Goal: Task Accomplishment & Management: Complete application form

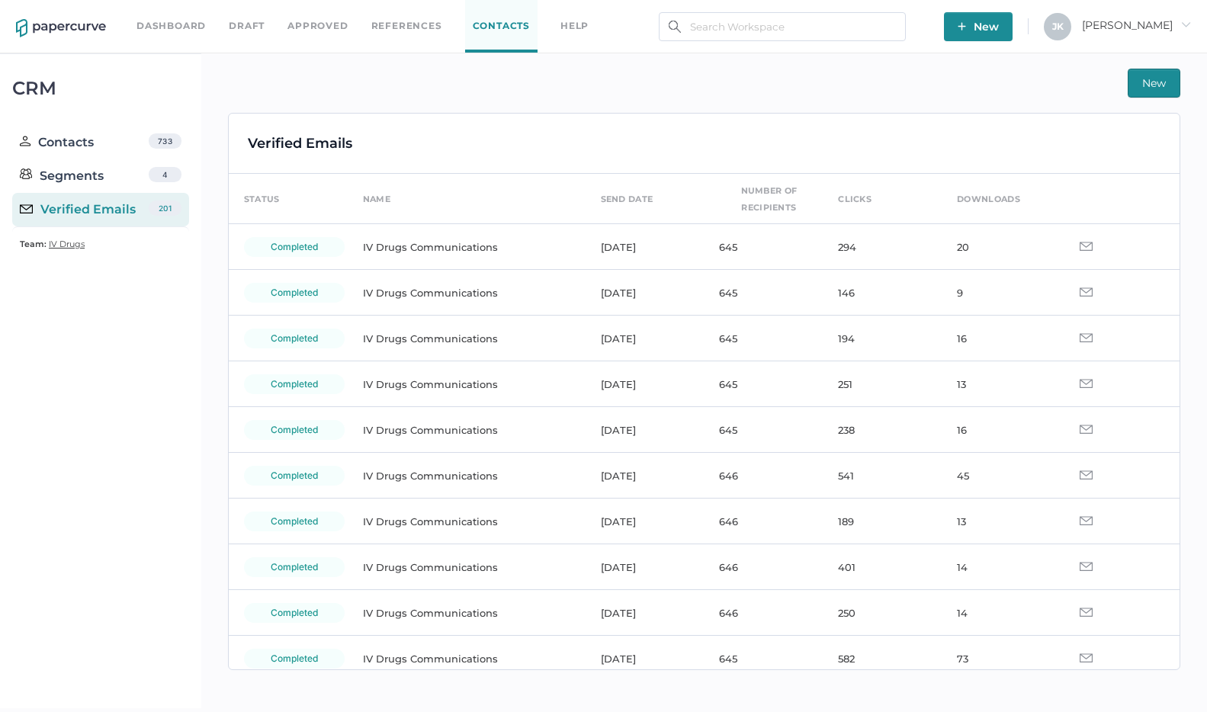
scroll to position [47, 0]
click at [1166, 24] on span "[PERSON_NAME]" at bounding box center [1136, 25] width 109 height 14
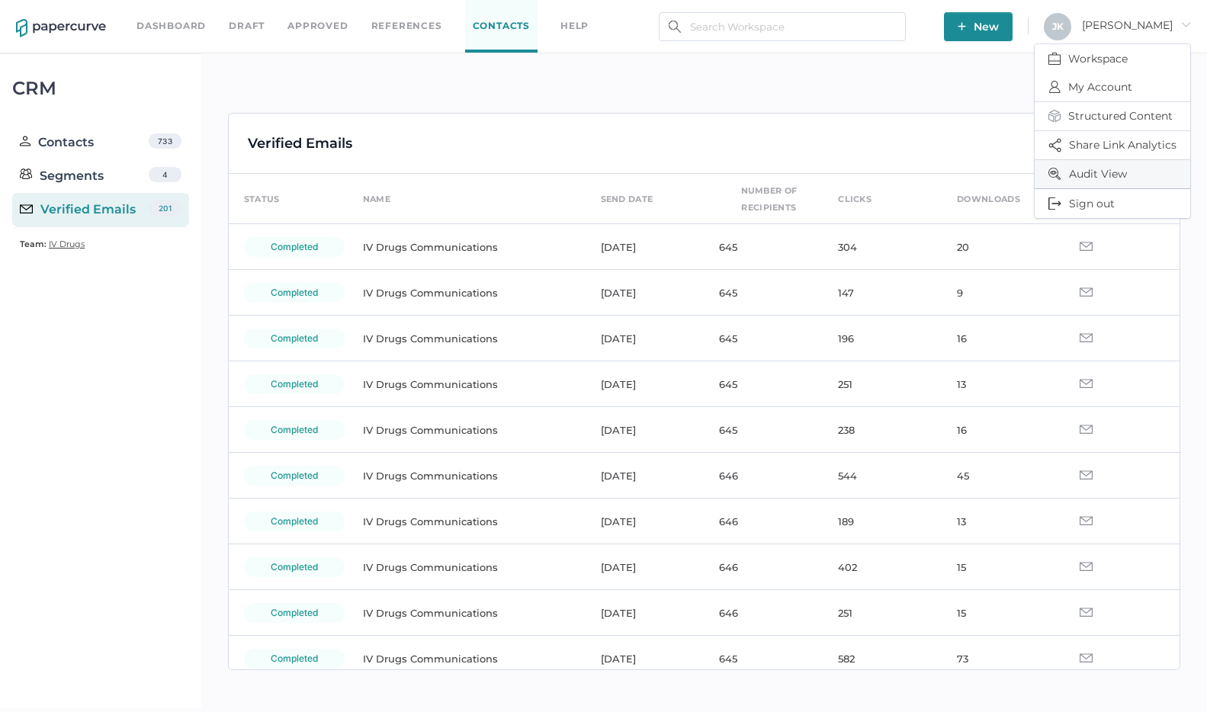
click at [1086, 177] on span "Audit View" at bounding box center [1112, 174] width 128 height 28
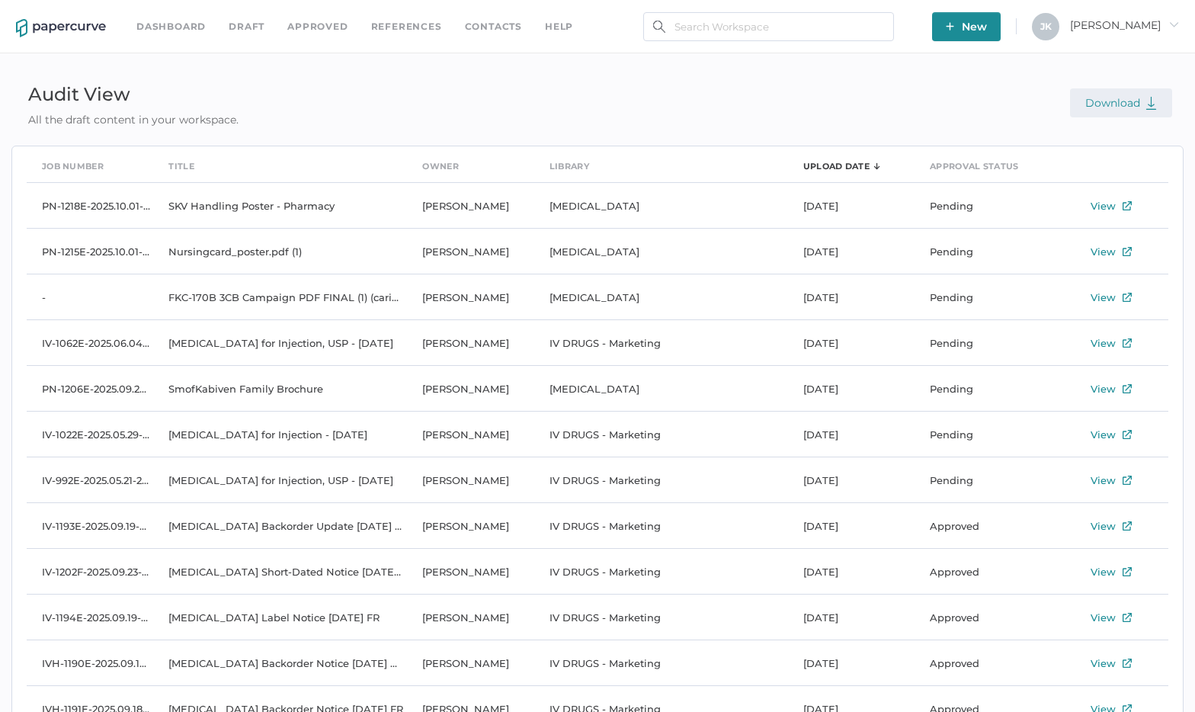
click at [1120, 100] on span "Download" at bounding box center [1122, 103] width 72 height 14
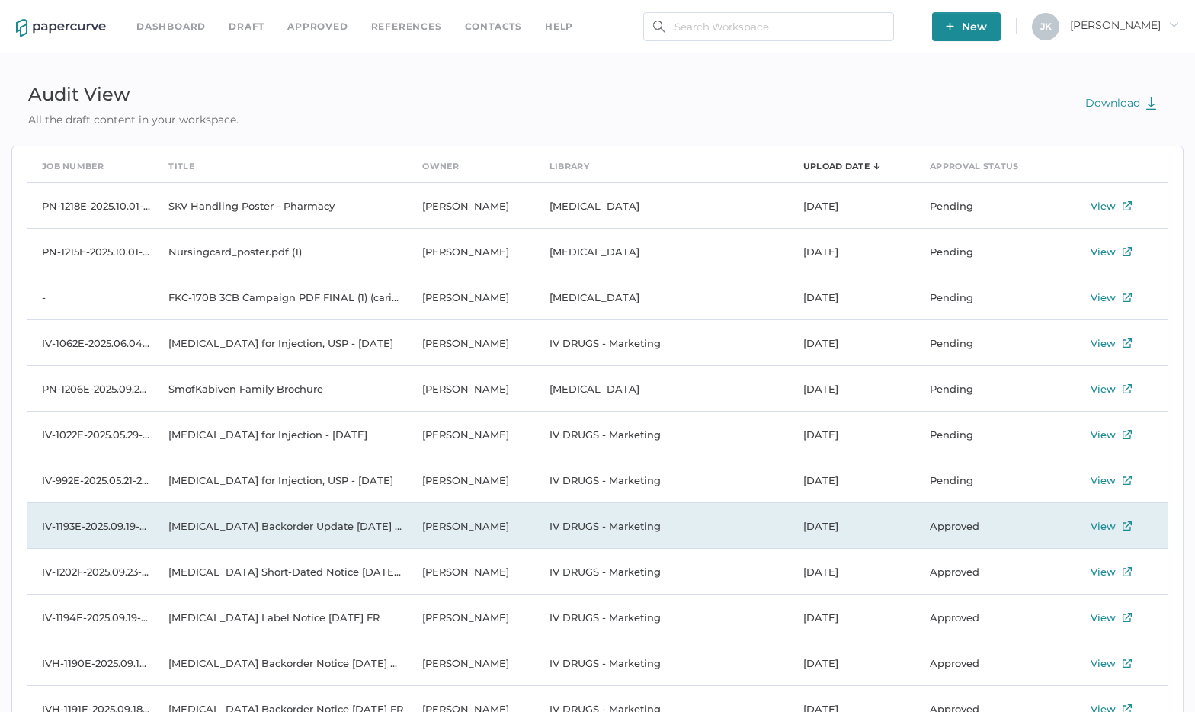
click at [274, 523] on td "[MEDICAL_DATA] Backorder Update [DATE] EN" at bounding box center [280, 526] width 254 height 46
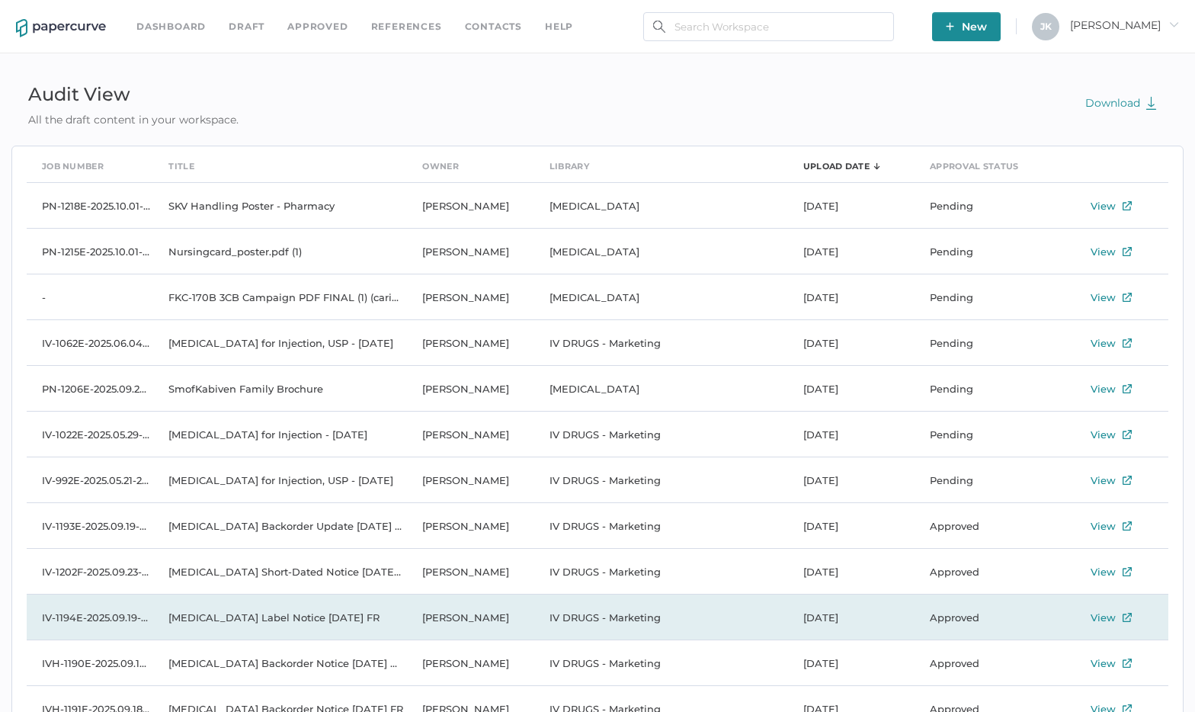
click at [274, 620] on td "[MEDICAL_DATA] Label Notice [DATE] FR" at bounding box center [280, 618] width 254 height 46
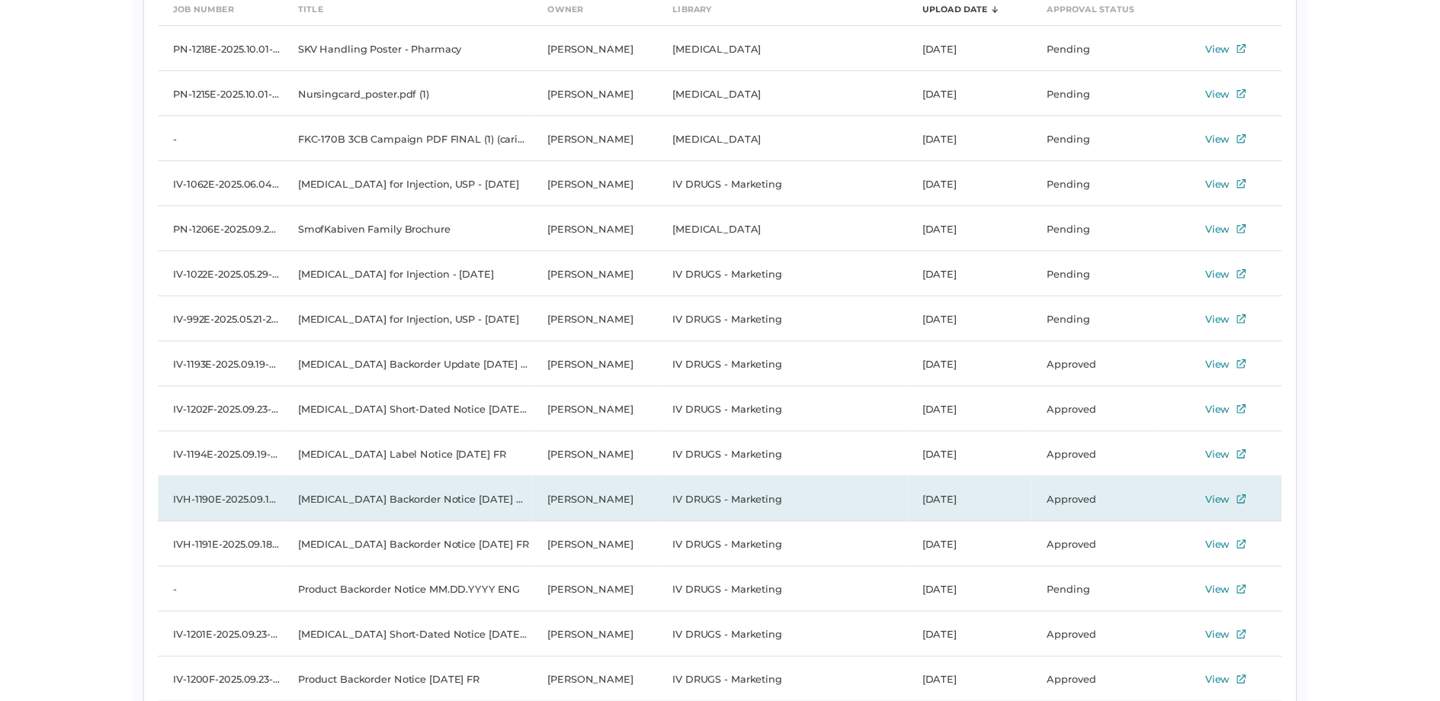
scroll to position [175, 0]
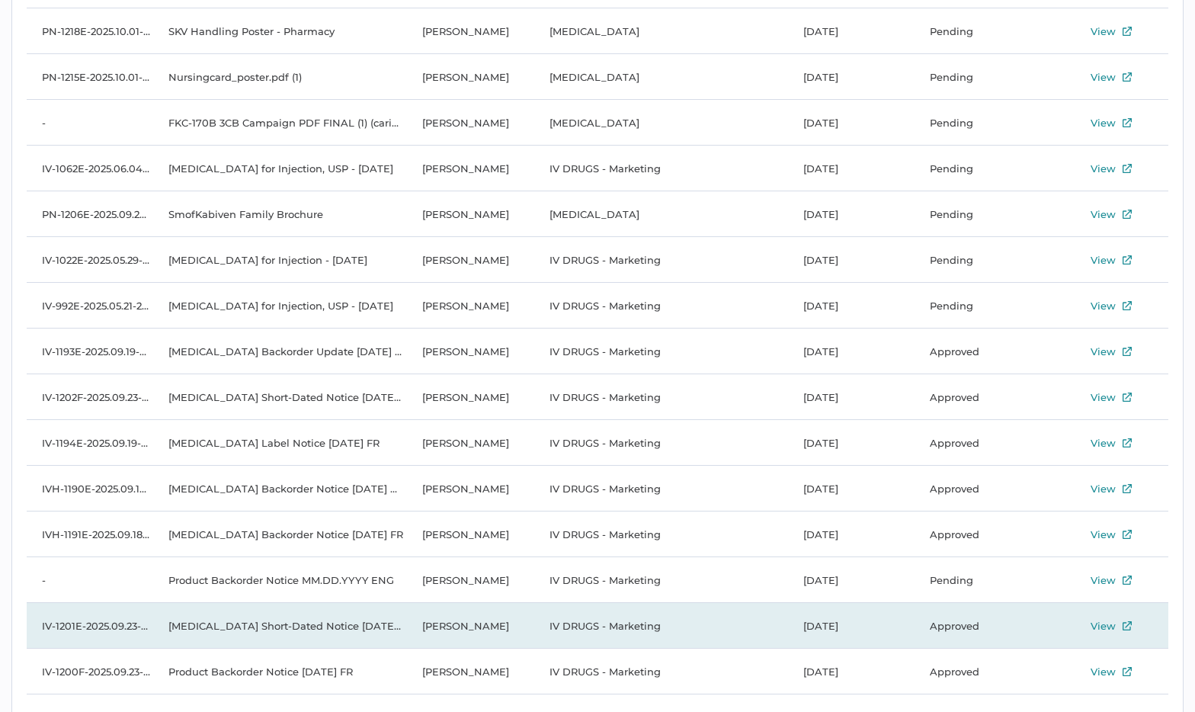
click at [266, 624] on td "[MEDICAL_DATA] Short-Dated Notice [DATE] EN" at bounding box center [280, 626] width 254 height 46
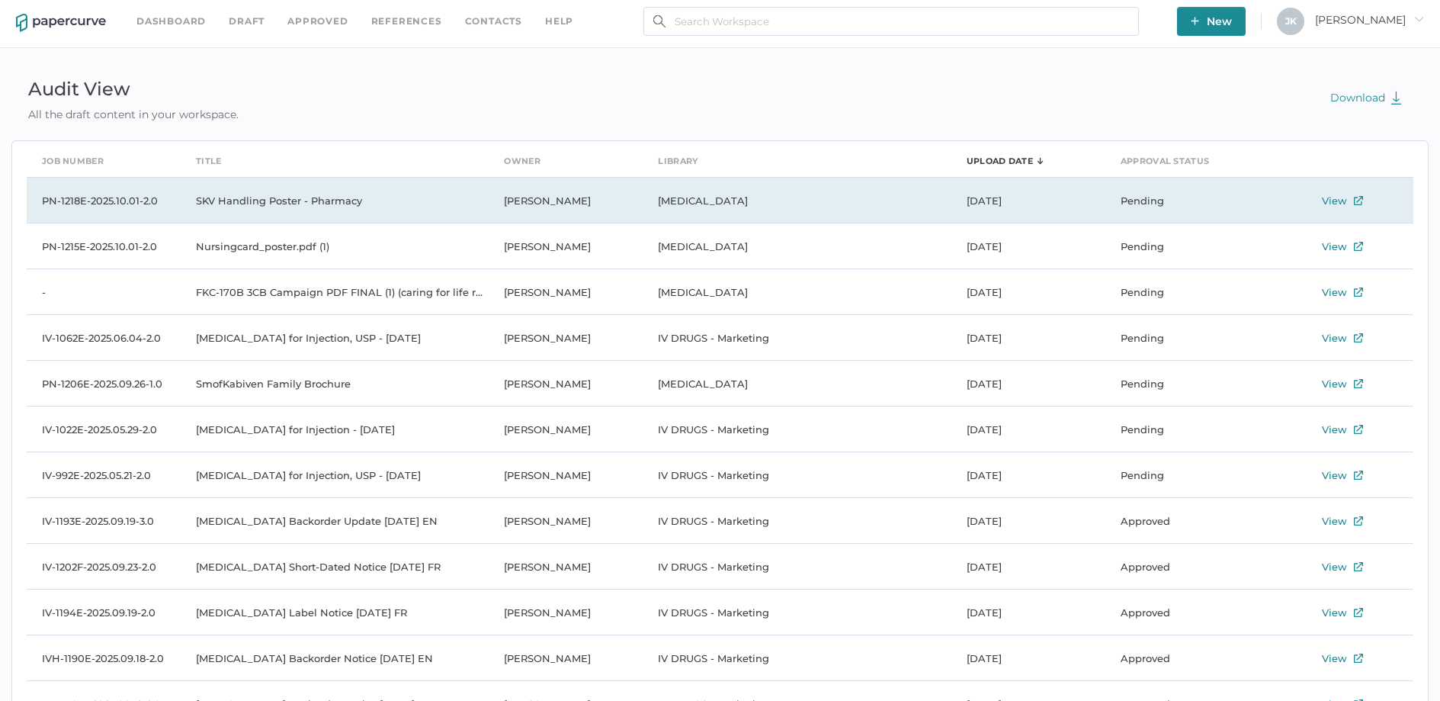
scroll to position [0, 0]
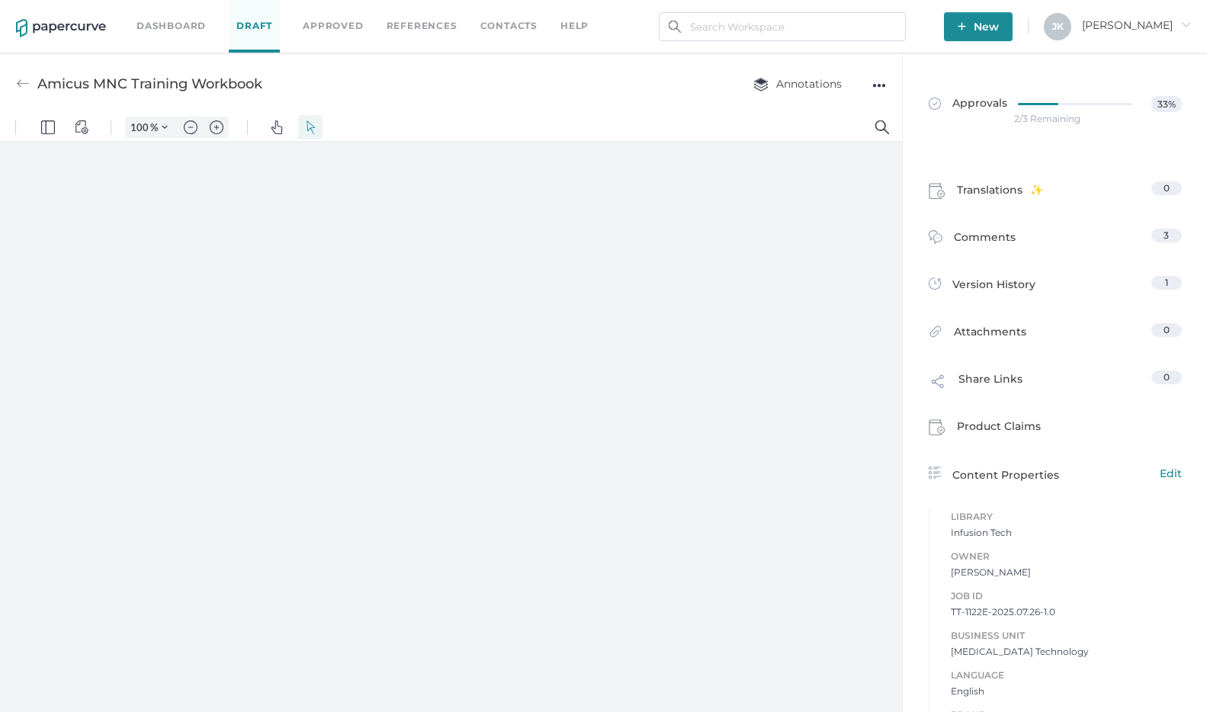
type input "86"
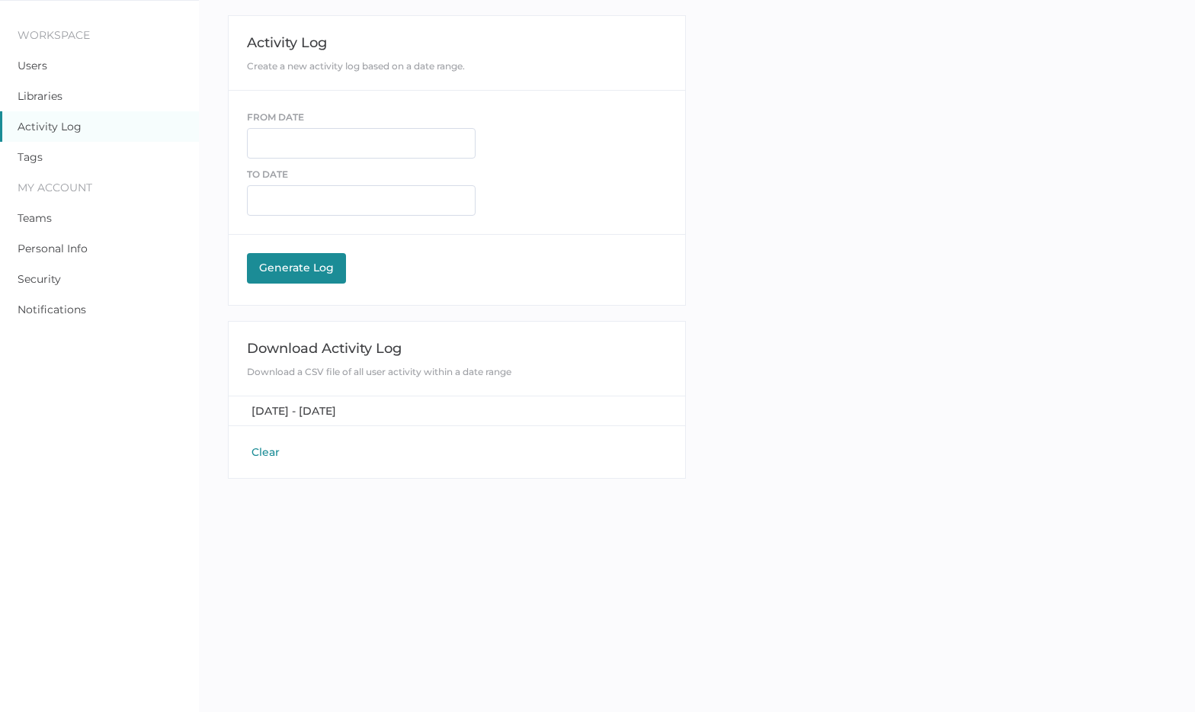
click at [261, 455] on button "Clear" at bounding box center [265, 451] width 37 height 15
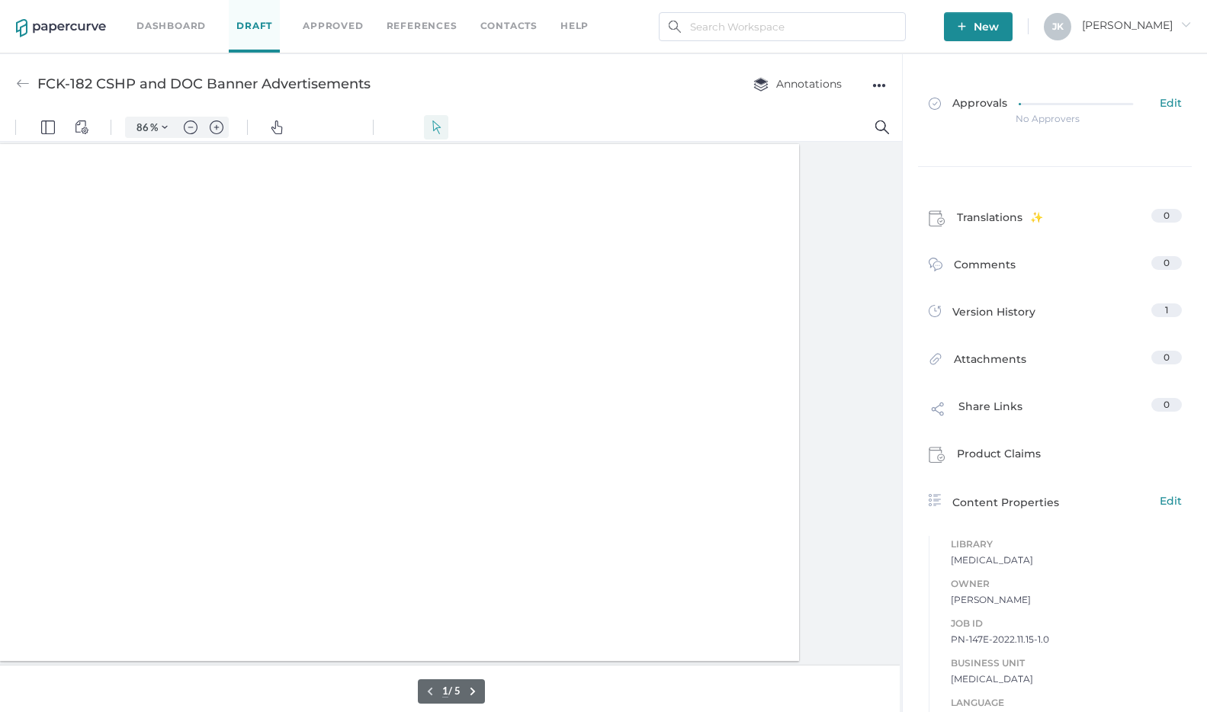
type input "94"
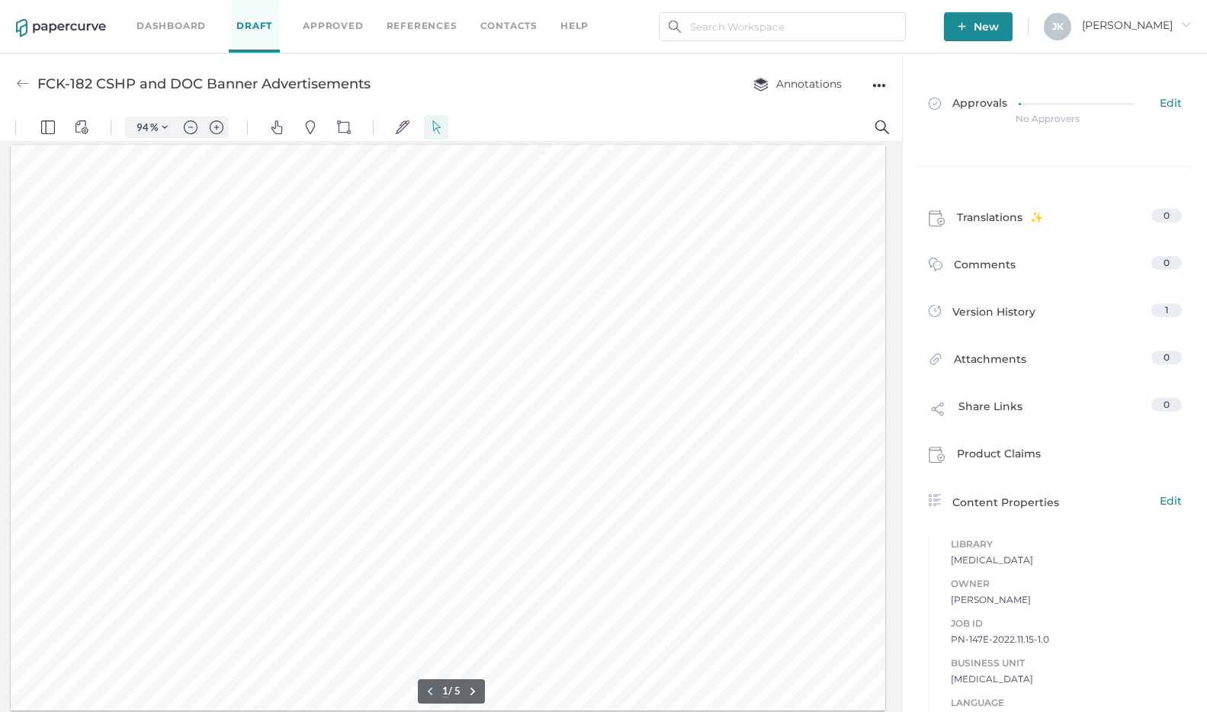
scroll to position [0, 108]
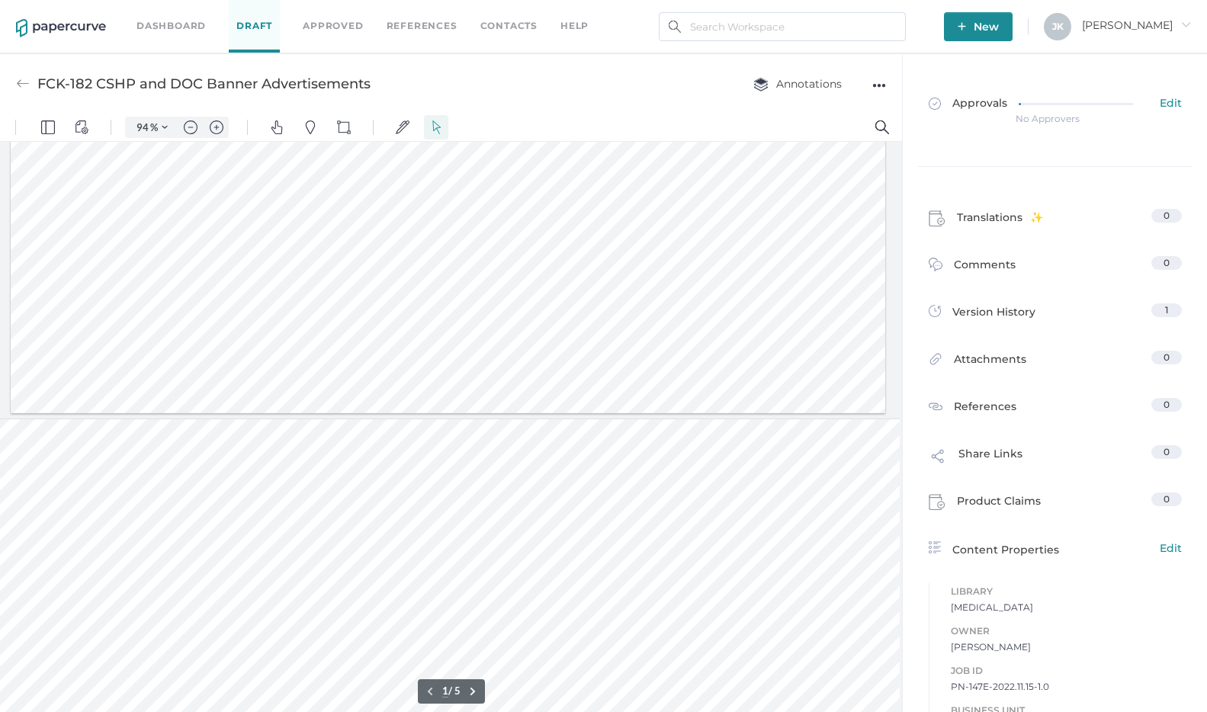
type input "2"
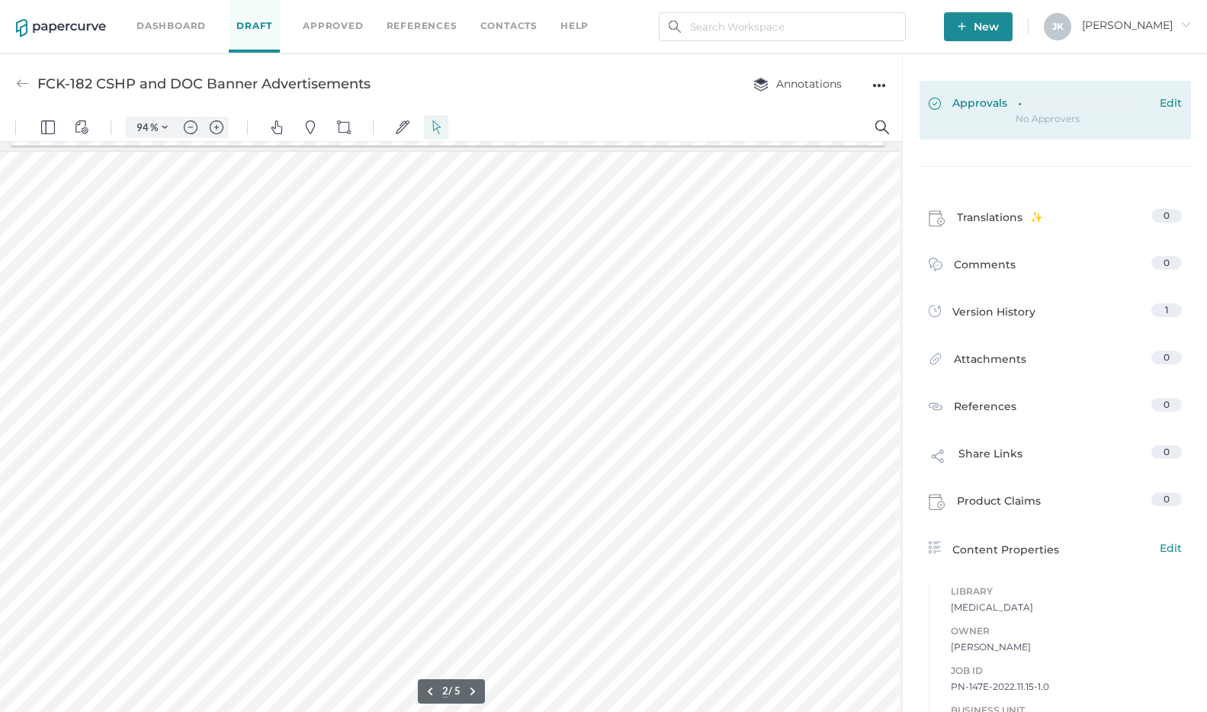
click at [993, 114] on link "Approvals Edit" at bounding box center [1054, 110] width 271 height 59
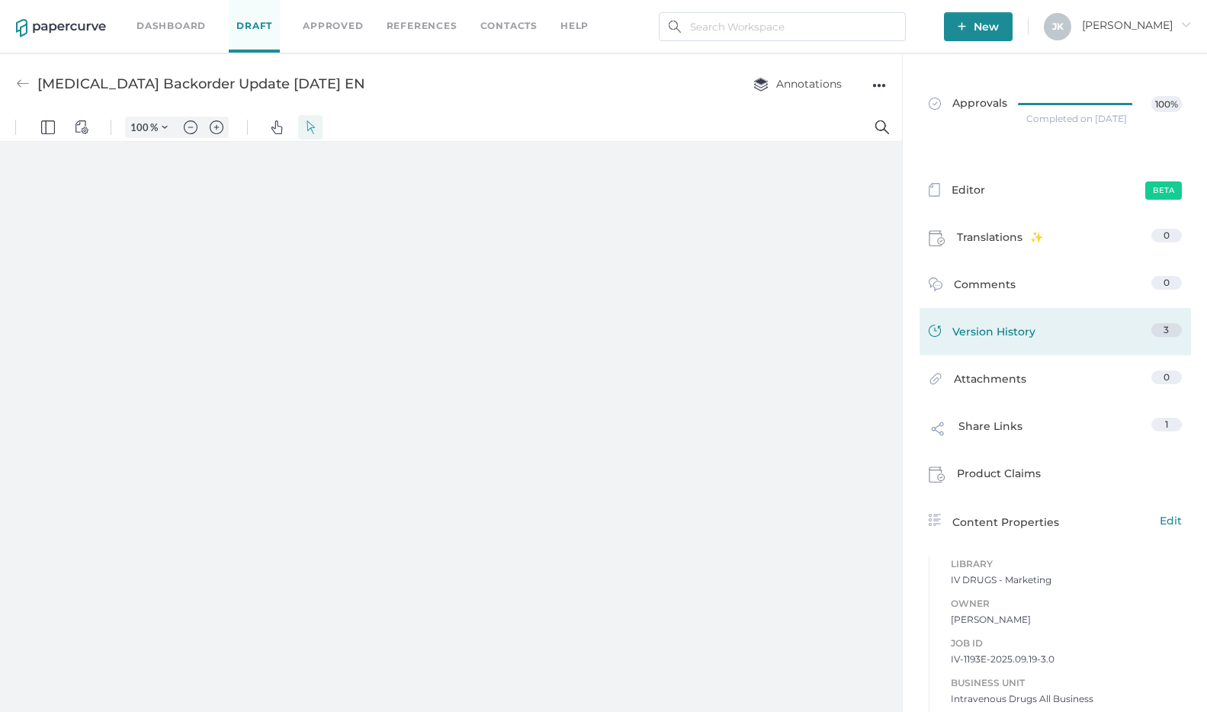
click at [1003, 333] on span "Version History" at bounding box center [993, 333] width 83 height 21
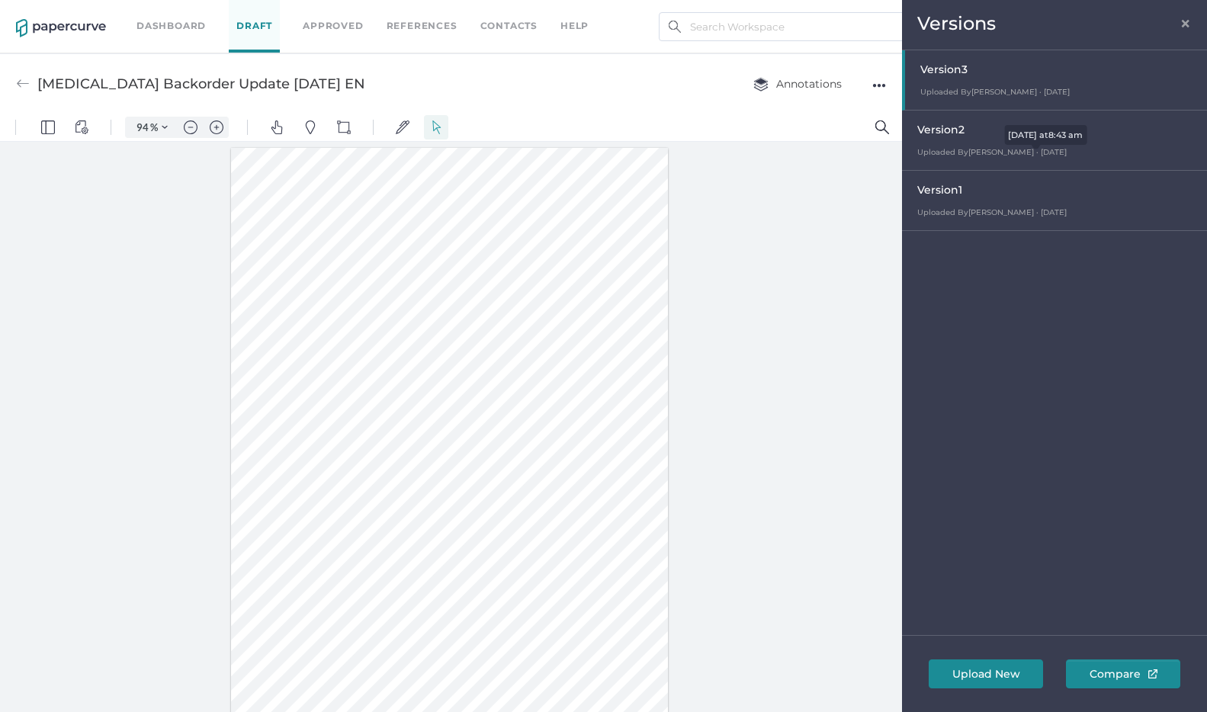
click at [967, 150] on span "Uploaded By Jeff Kent · Sep 24" at bounding box center [991, 152] width 149 height 10
click at [952, 210] on span "Uploaded By Cristina Nunez · Sep 19" at bounding box center [991, 212] width 149 height 10
click at [949, 152] on span "Uploaded By Jeff Kent · Sep 24" at bounding box center [991, 152] width 149 height 10
type input "94"
click at [881, 81] on div "●●●" at bounding box center [879, 85] width 14 height 21
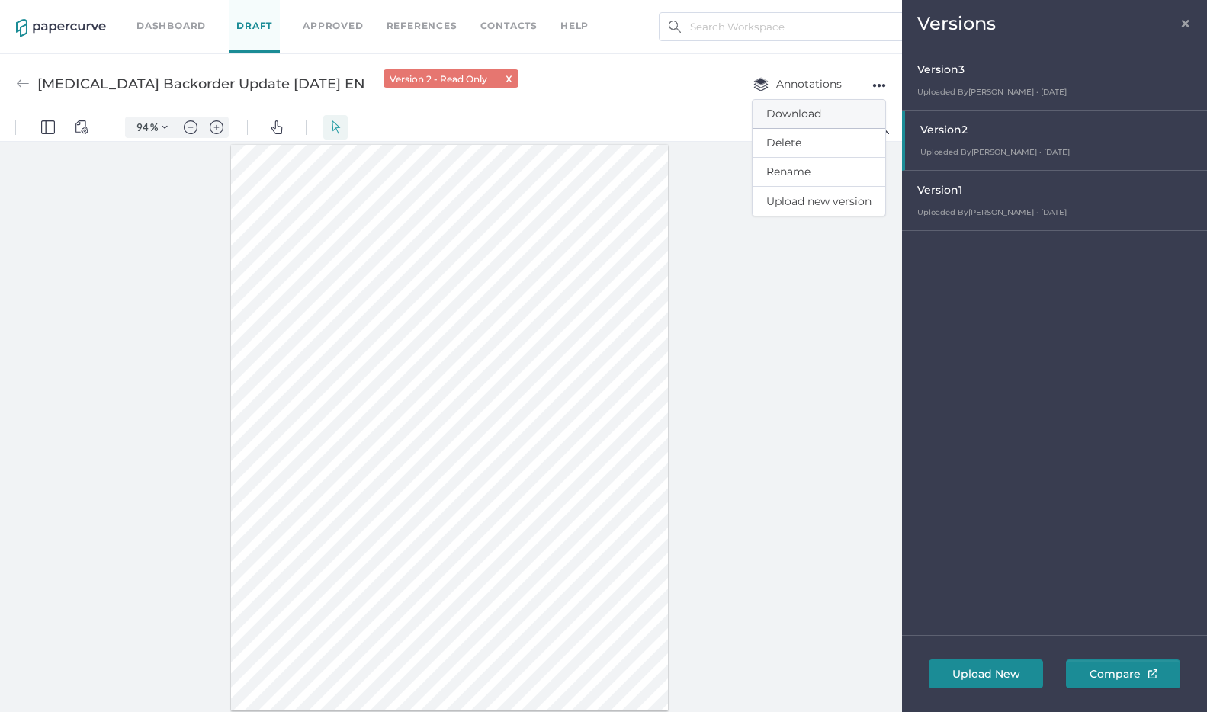
click at [802, 112] on span "Download" at bounding box center [818, 114] width 105 height 28
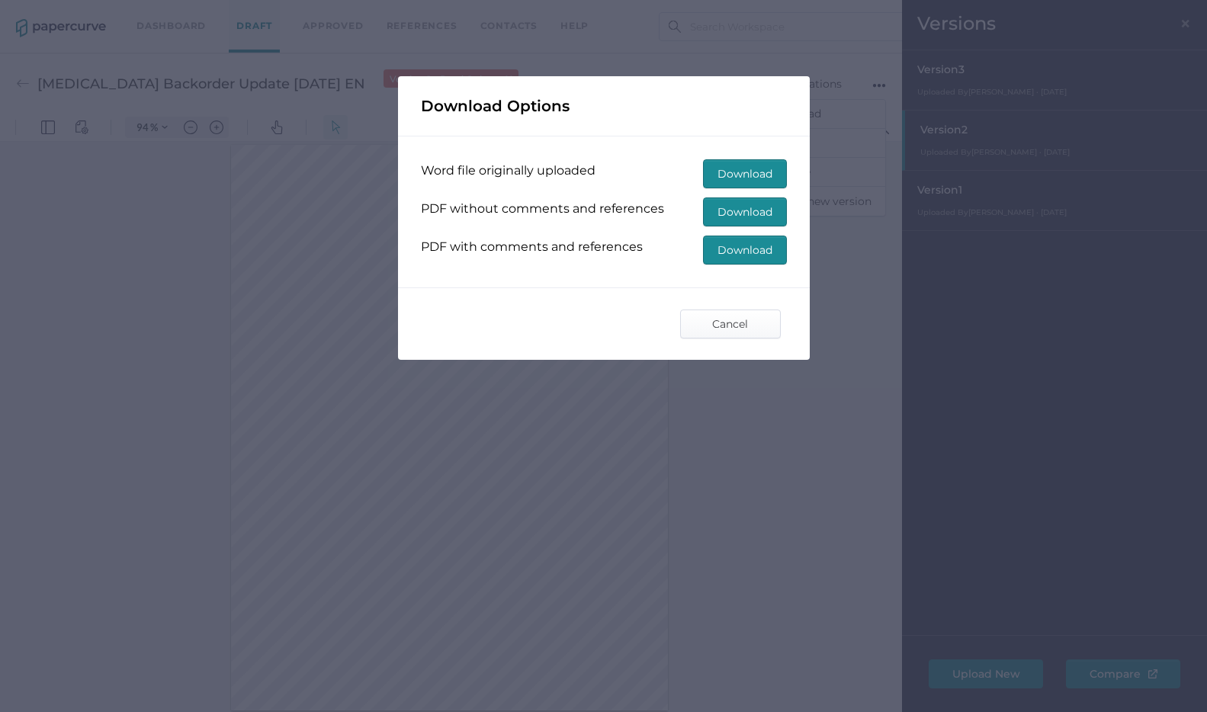
click at [739, 171] on span "Download" at bounding box center [744, 173] width 55 height 27
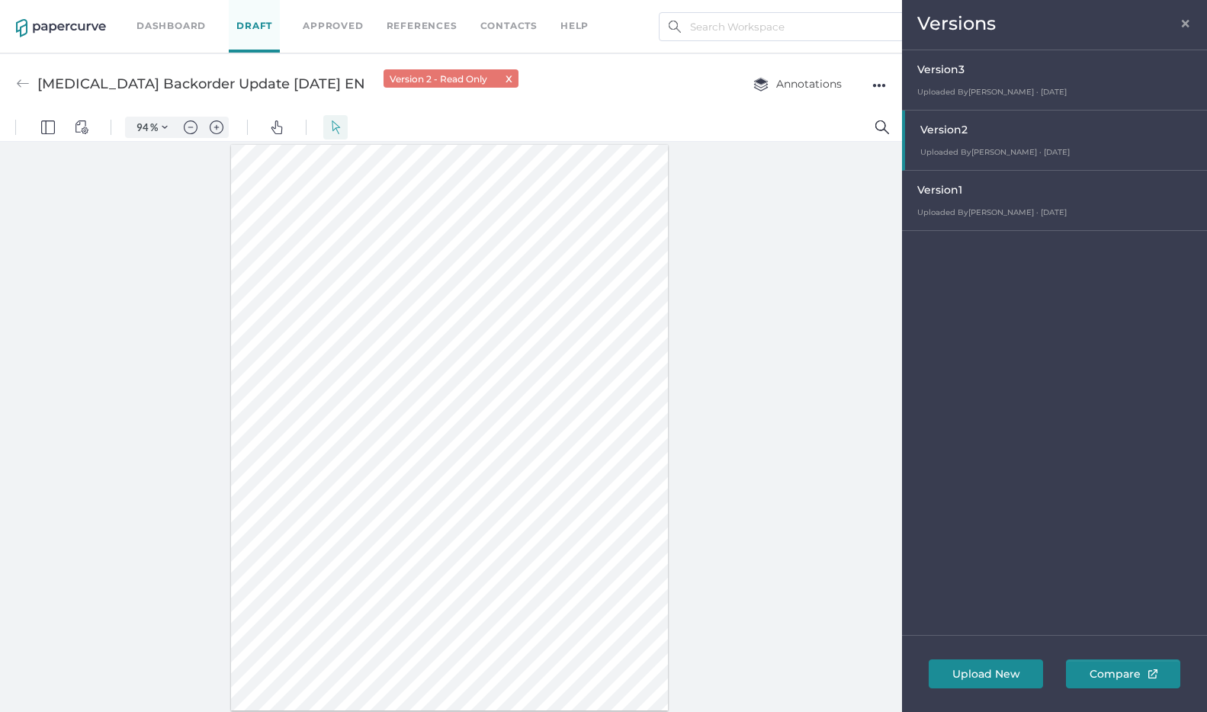
click at [1188, 21] on span "×" at bounding box center [1185, 21] width 12 height 12
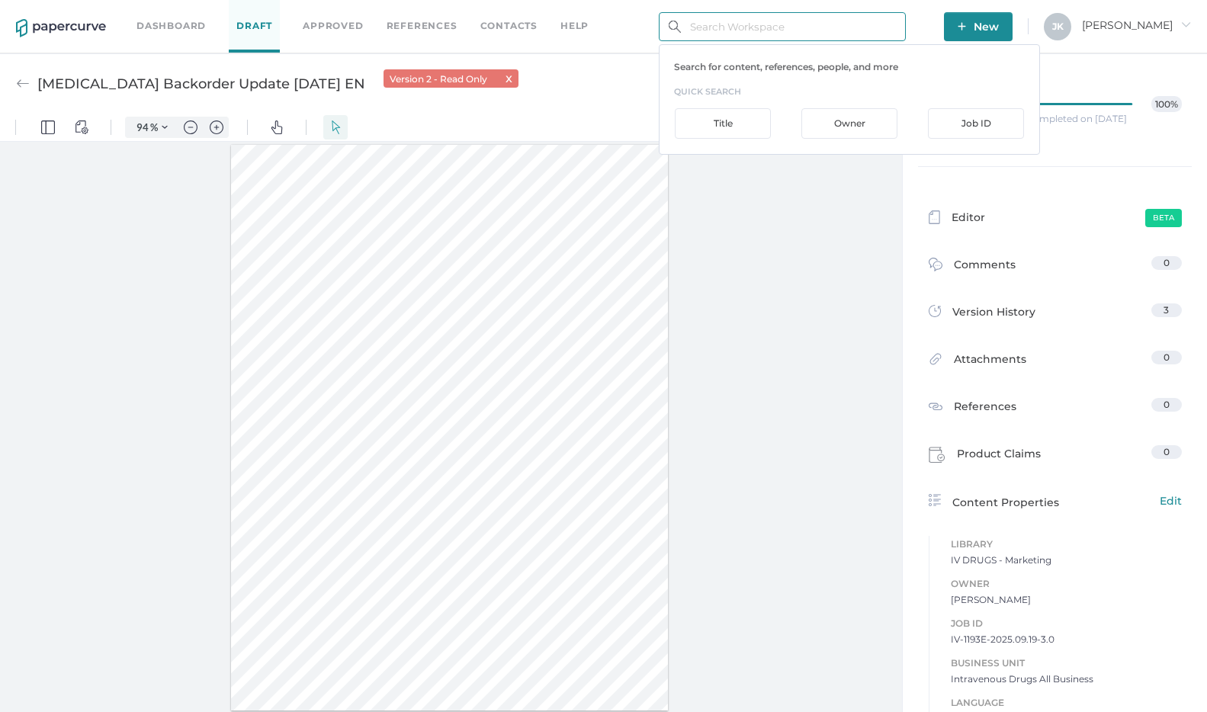
click at [817, 27] on input "text" at bounding box center [782, 26] width 247 height 29
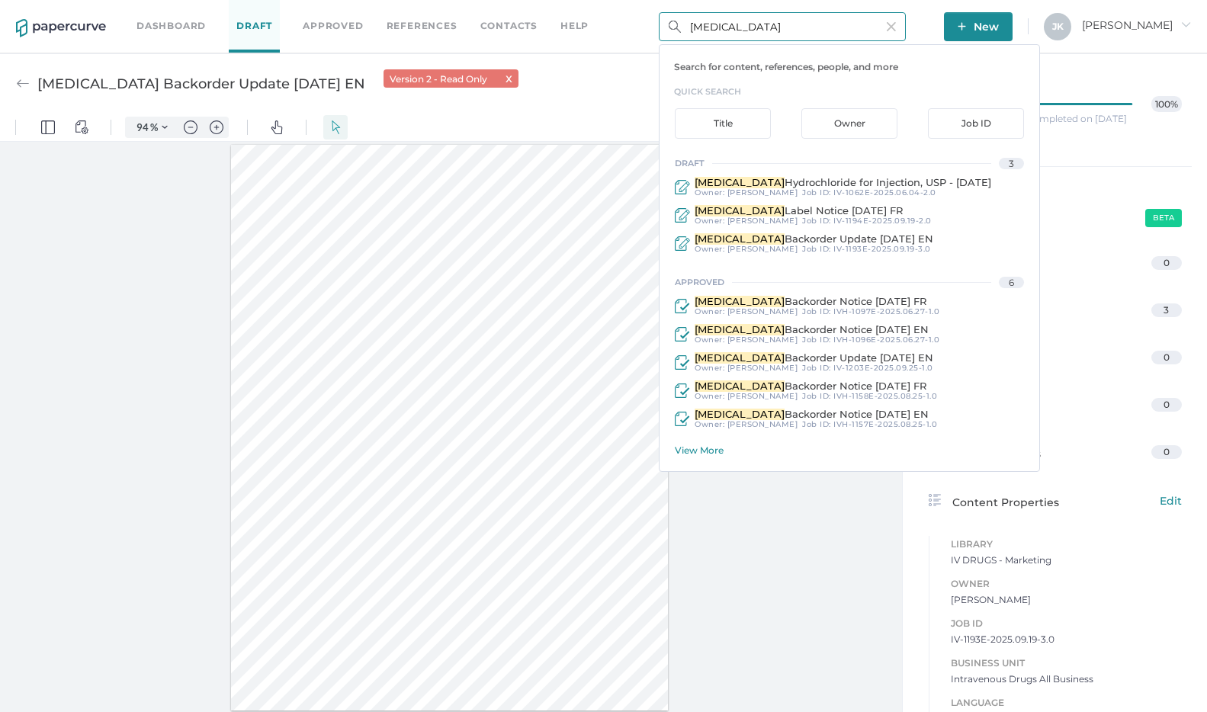
type input "vancomycin"
click at [714, 446] on div "View More" at bounding box center [857, 449] width 364 height 11
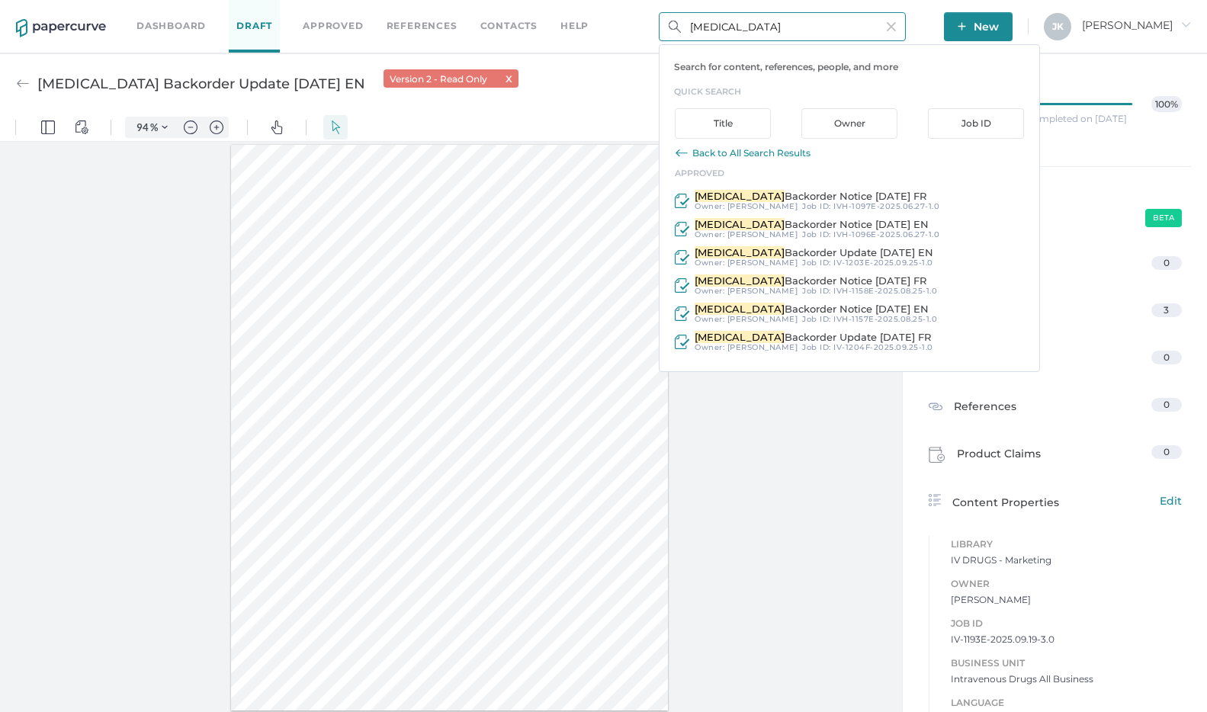
click at [749, 149] on div "Back to All Search Results" at bounding box center [751, 152] width 118 height 11
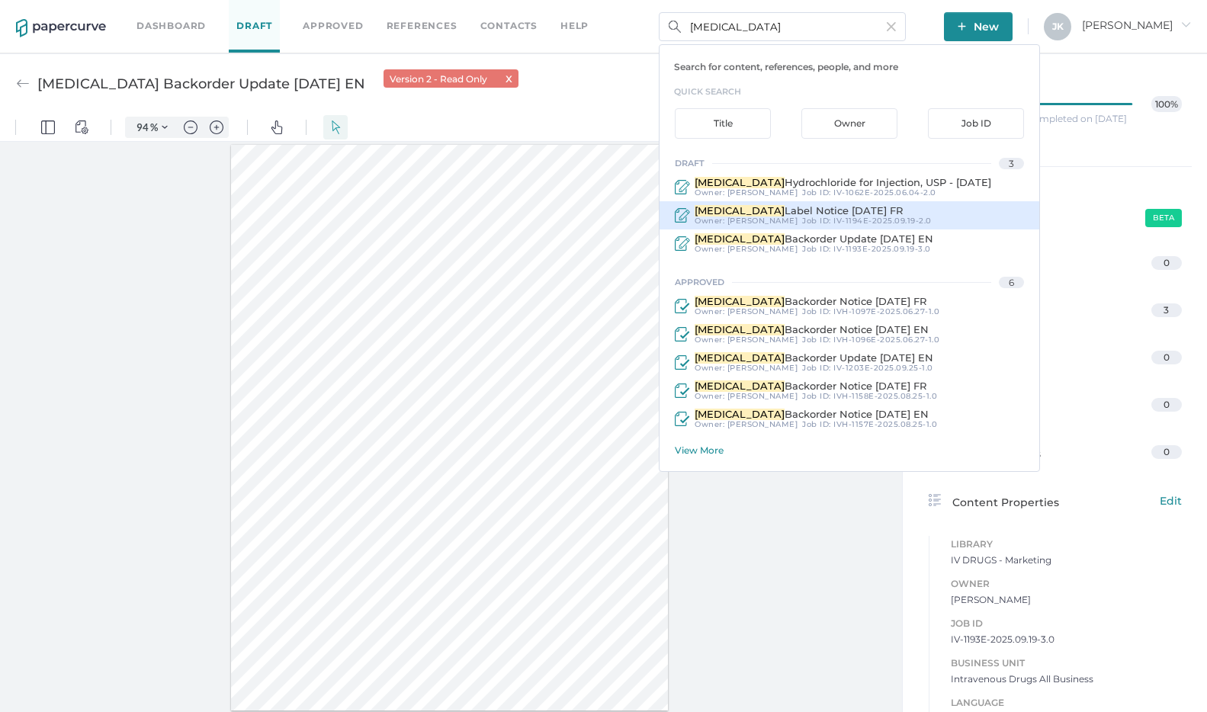
click at [733, 217] on span "[PERSON_NAME]" at bounding box center [762, 221] width 71 height 10
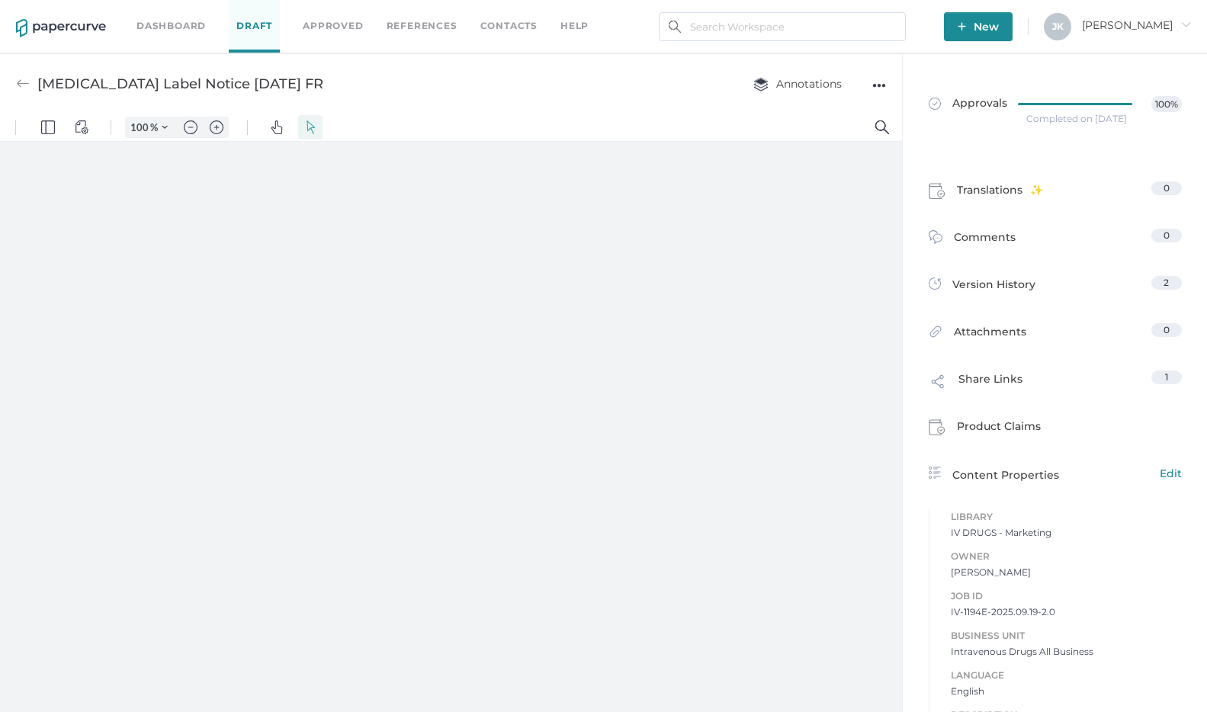
type input "94"
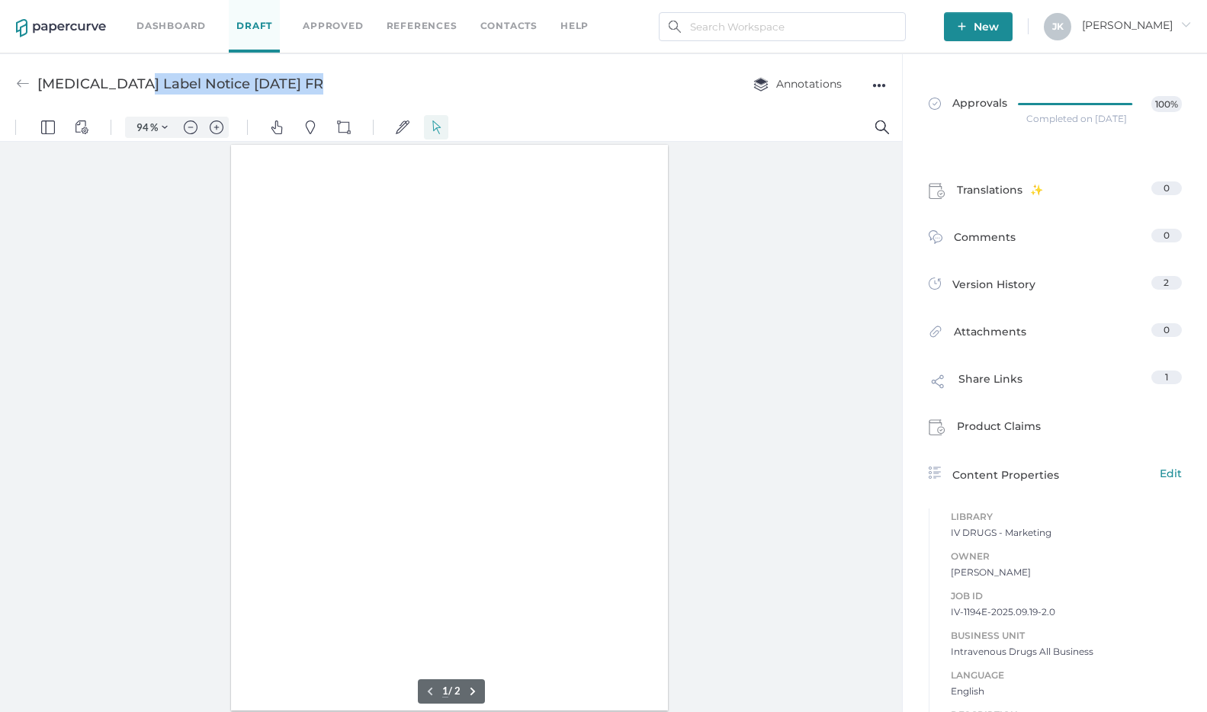
drag, startPoint x: 312, startPoint y: 85, endPoint x: 129, endPoint y: 90, distance: 183.0
click at [140, 92] on div "Vancomycin Label Notice 09.19.2025 FR Annotations ●●●" at bounding box center [451, 83] width 902 height 60
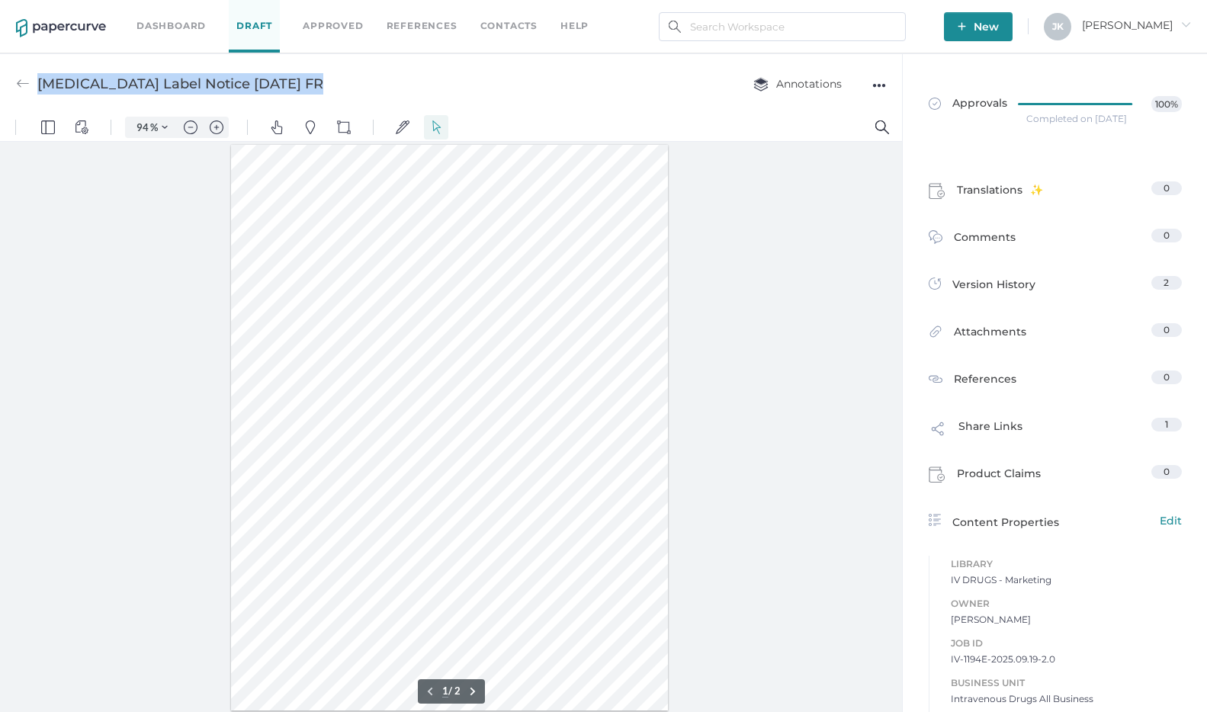
drag, startPoint x: 39, startPoint y: 79, endPoint x: 314, endPoint y: 87, distance: 275.3
click at [314, 87] on div "Vancomycin Label Notice 09.19.2025 FR Annotations ●●●" at bounding box center [451, 83] width 902 height 60
copy div "Vancomycin Label Notice 09.19.2025 FR"
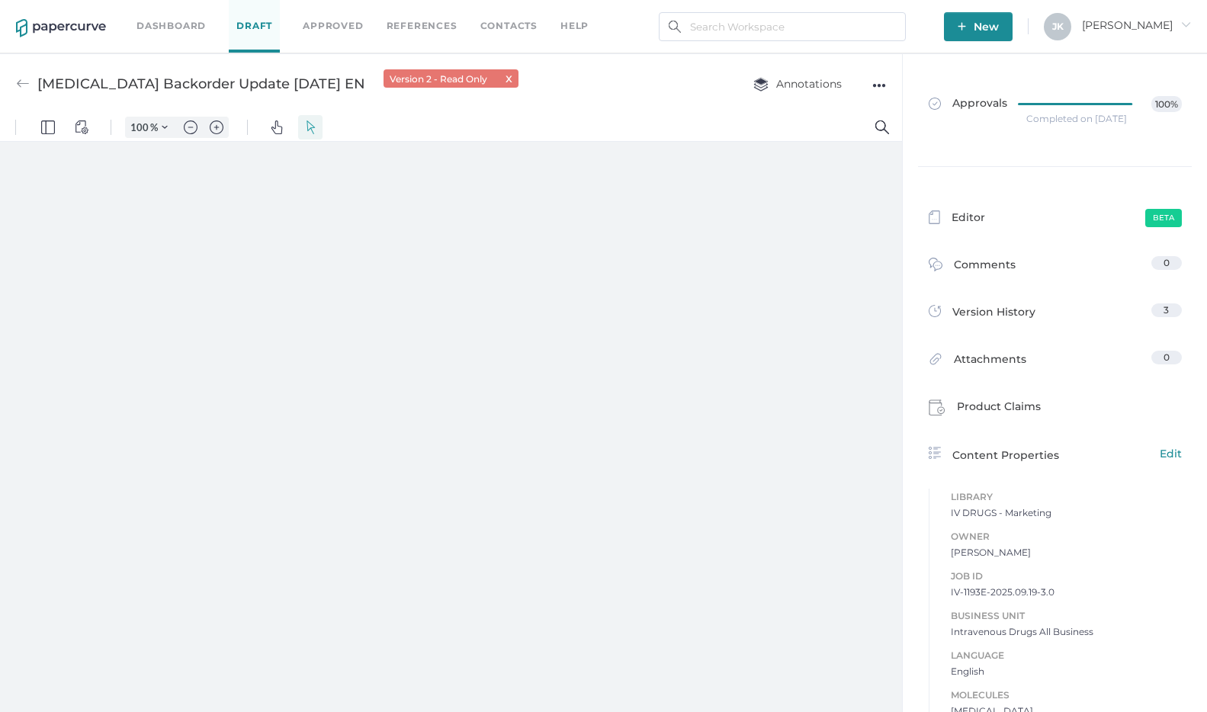
type input "94"
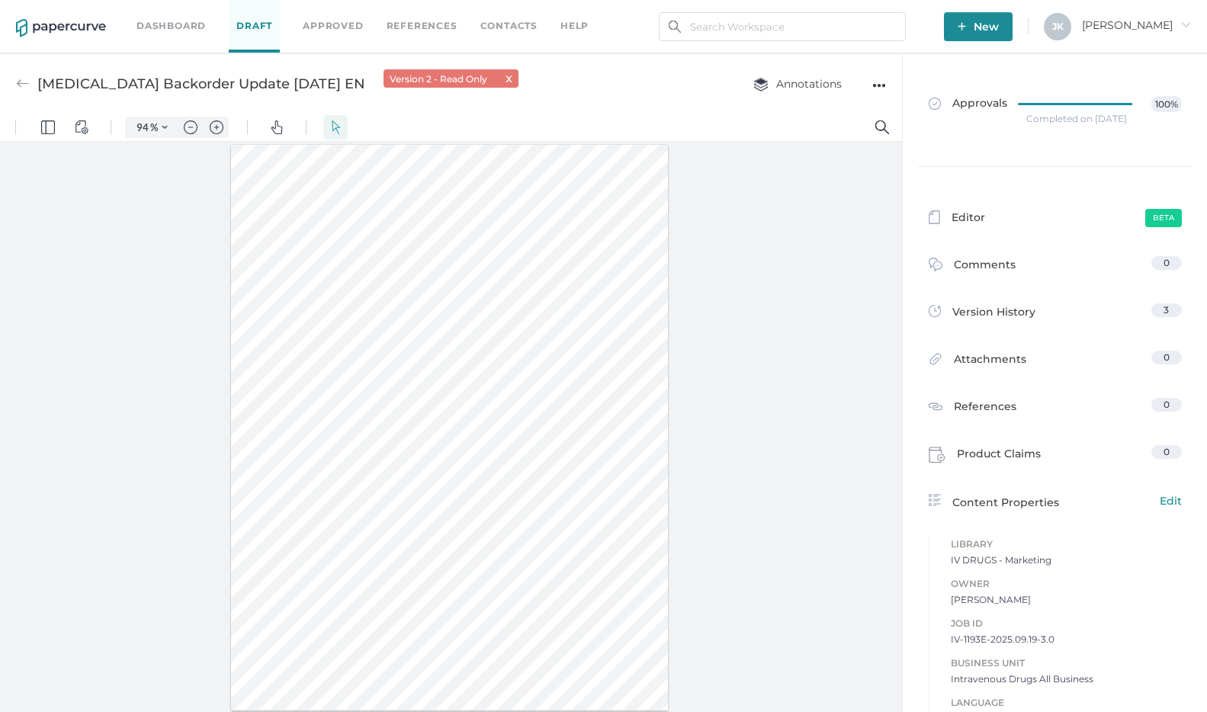
click at [999, 22] on span "New" at bounding box center [977, 26] width 41 height 29
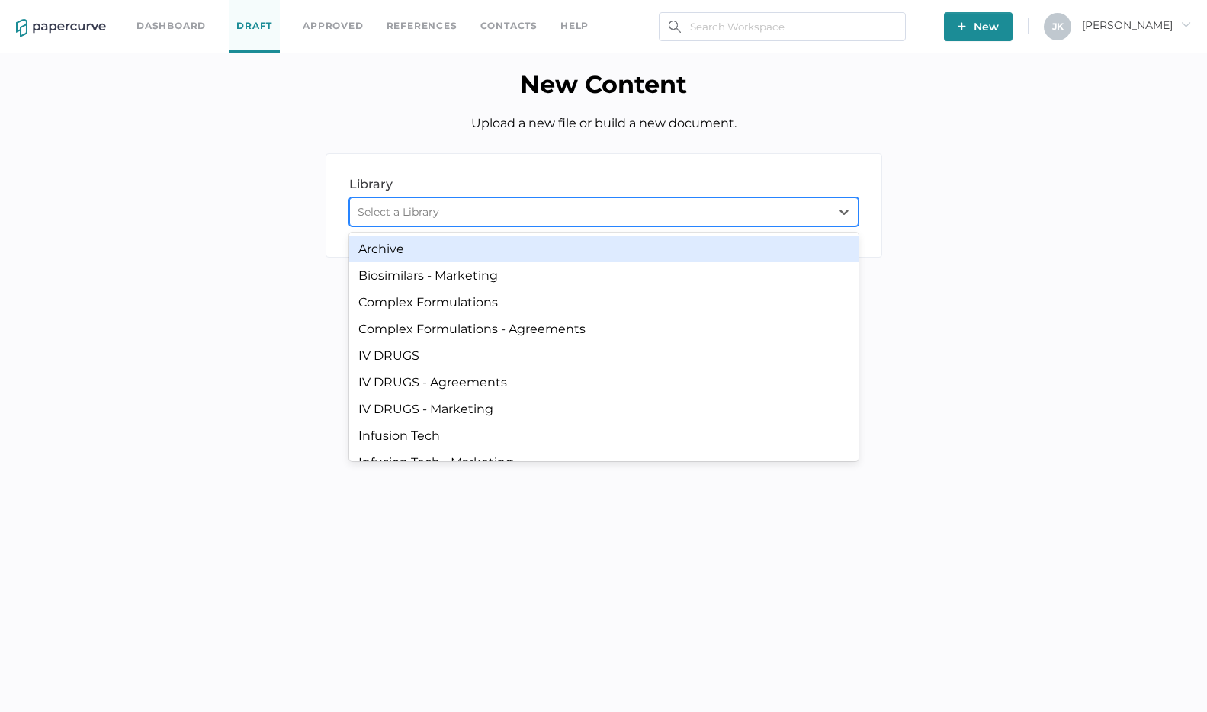
click at [619, 215] on div "Select a Library" at bounding box center [590, 211] width 480 height 23
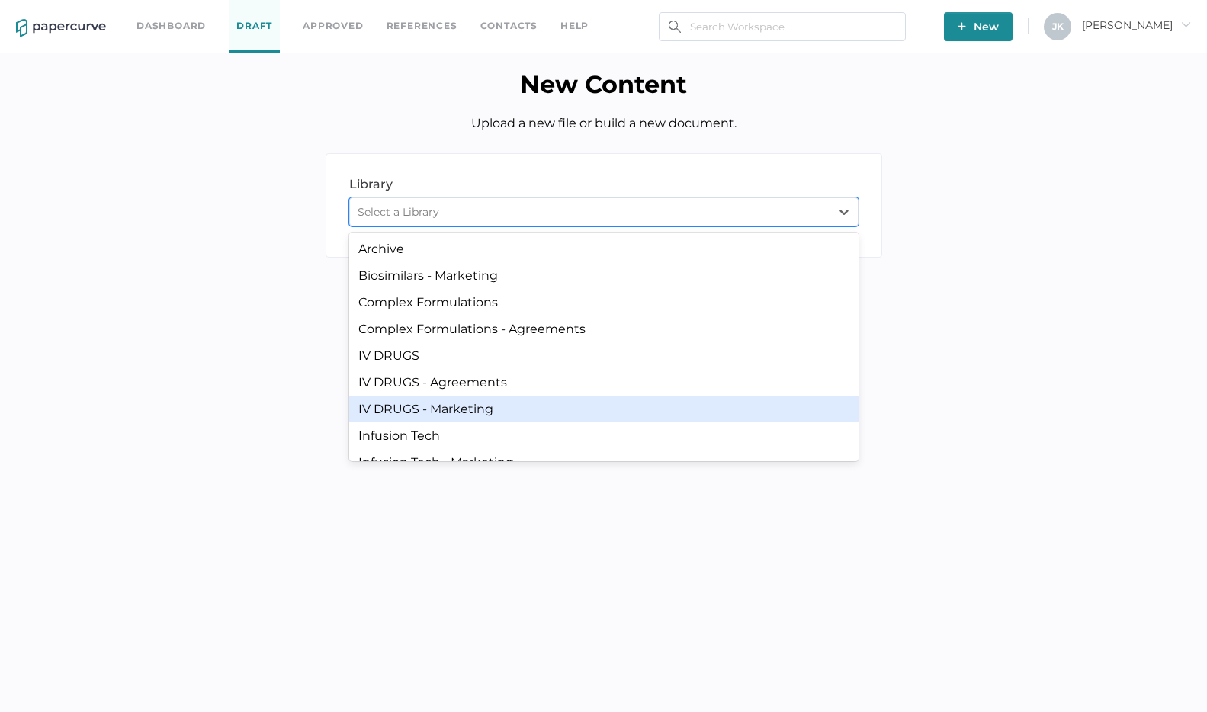
click at [486, 410] on div "IV DRUGS - Marketing" at bounding box center [603, 409] width 509 height 27
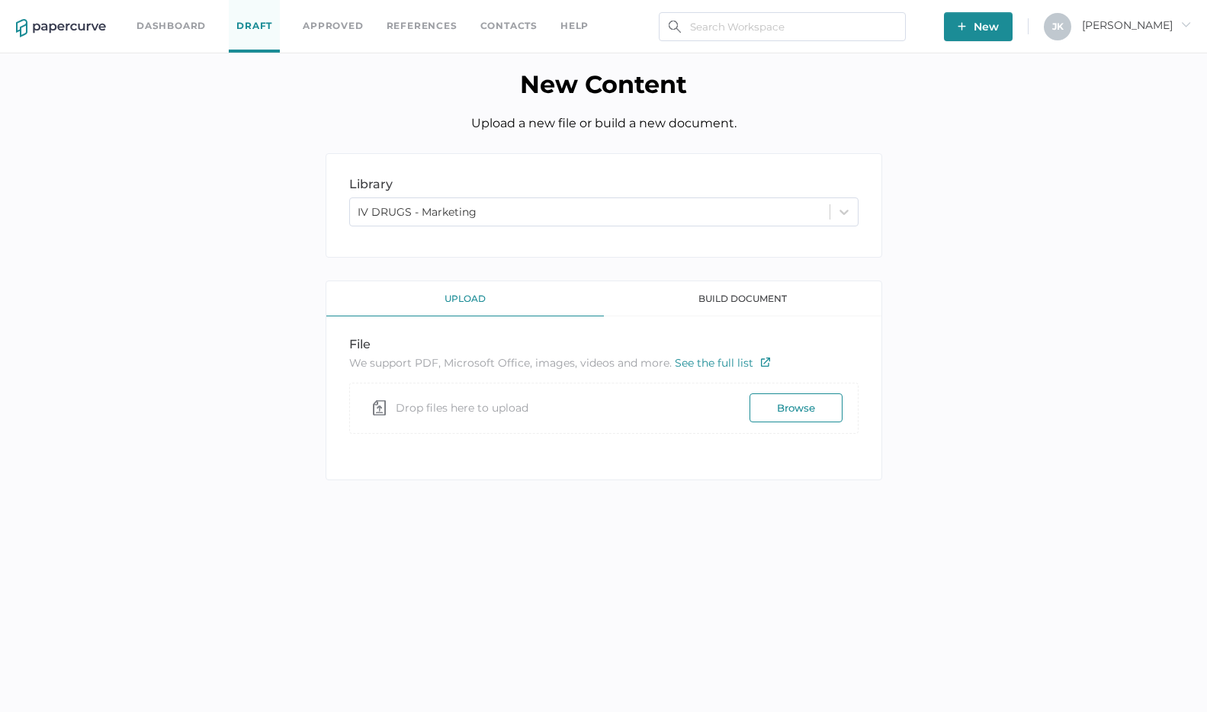
click at [763, 401] on button "Browse" at bounding box center [795, 407] width 93 height 29
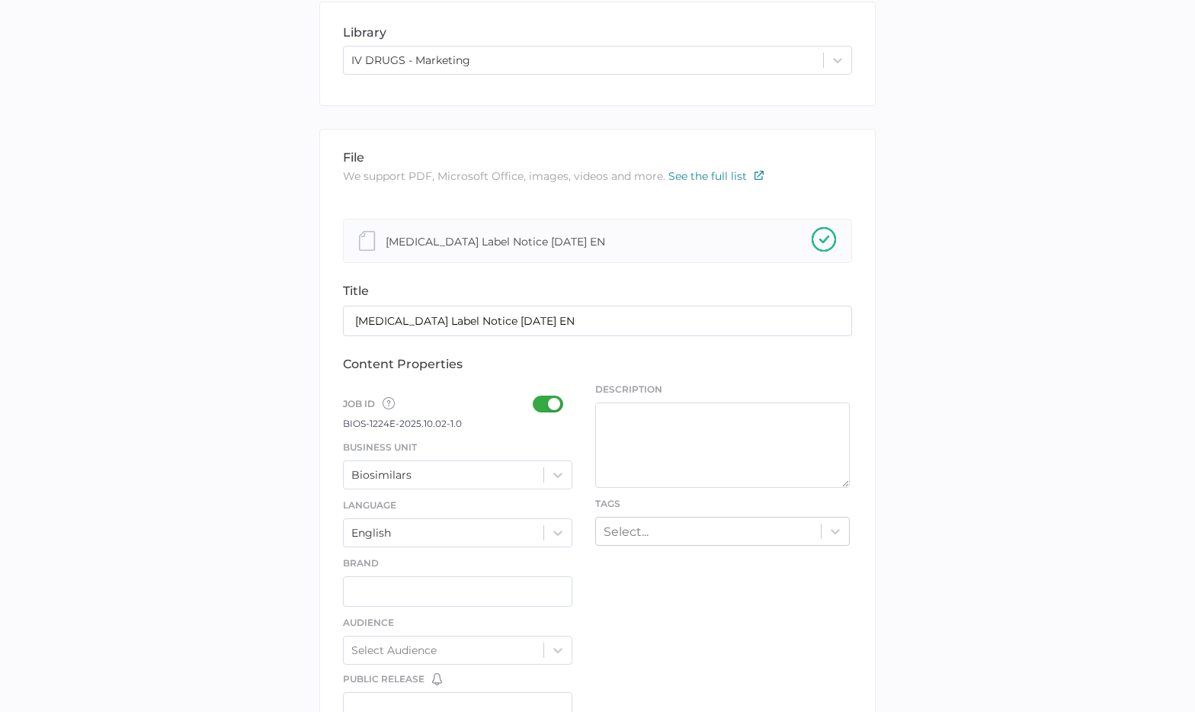
scroll to position [170, 0]
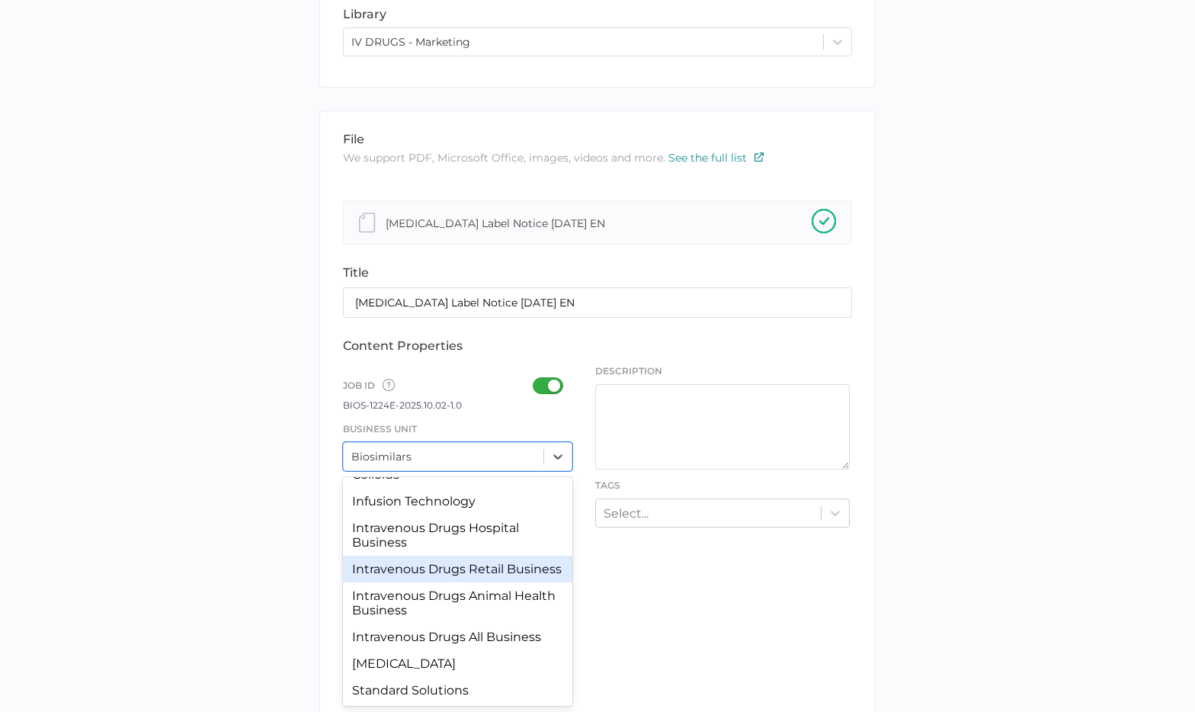
scroll to position [128, 0]
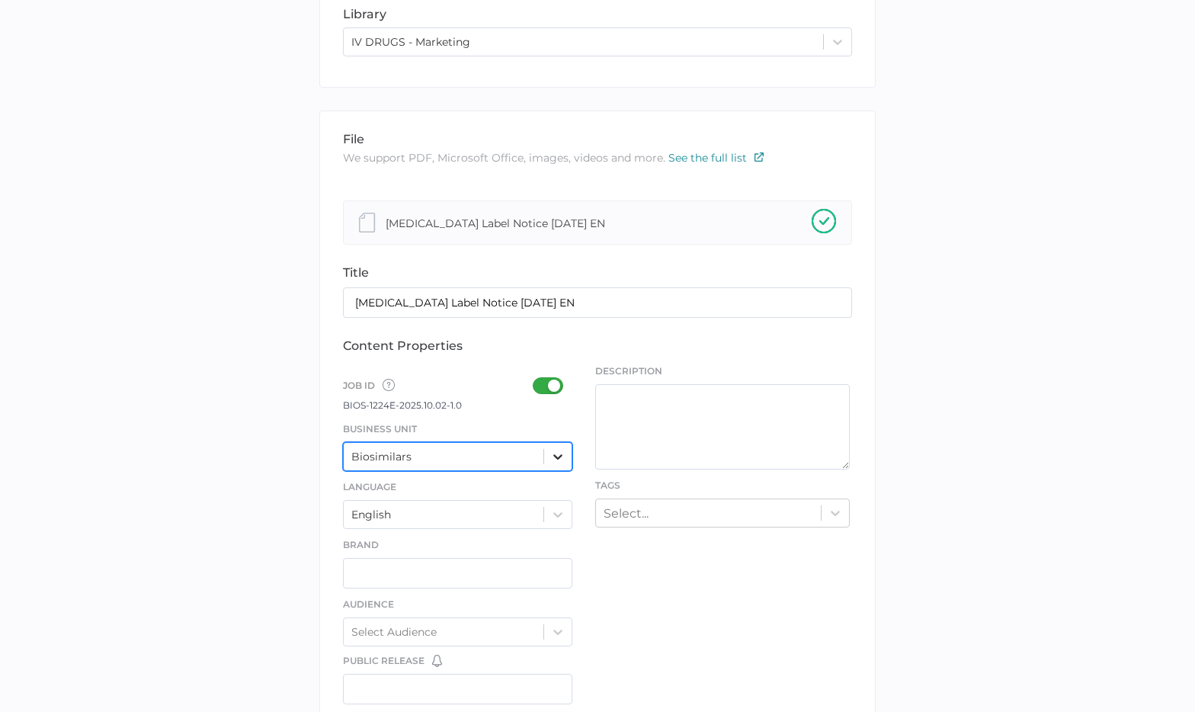
click at [563, 460] on icon at bounding box center [557, 456] width 15 height 15
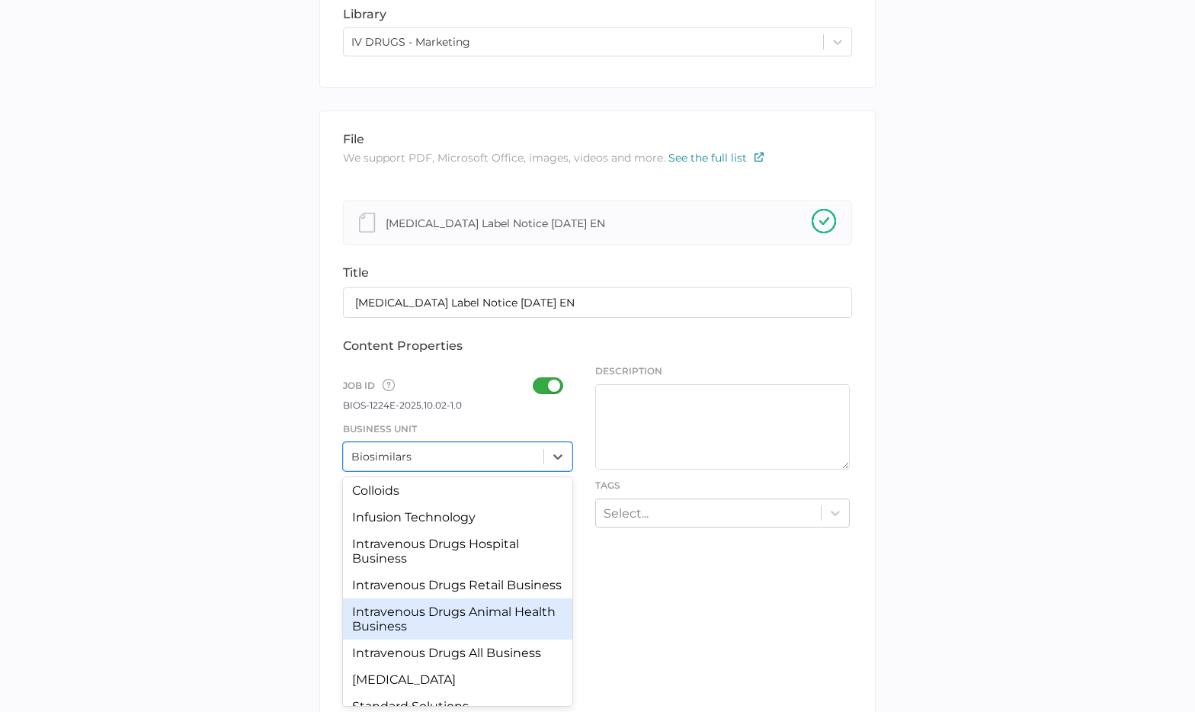
scroll to position [113, 0]
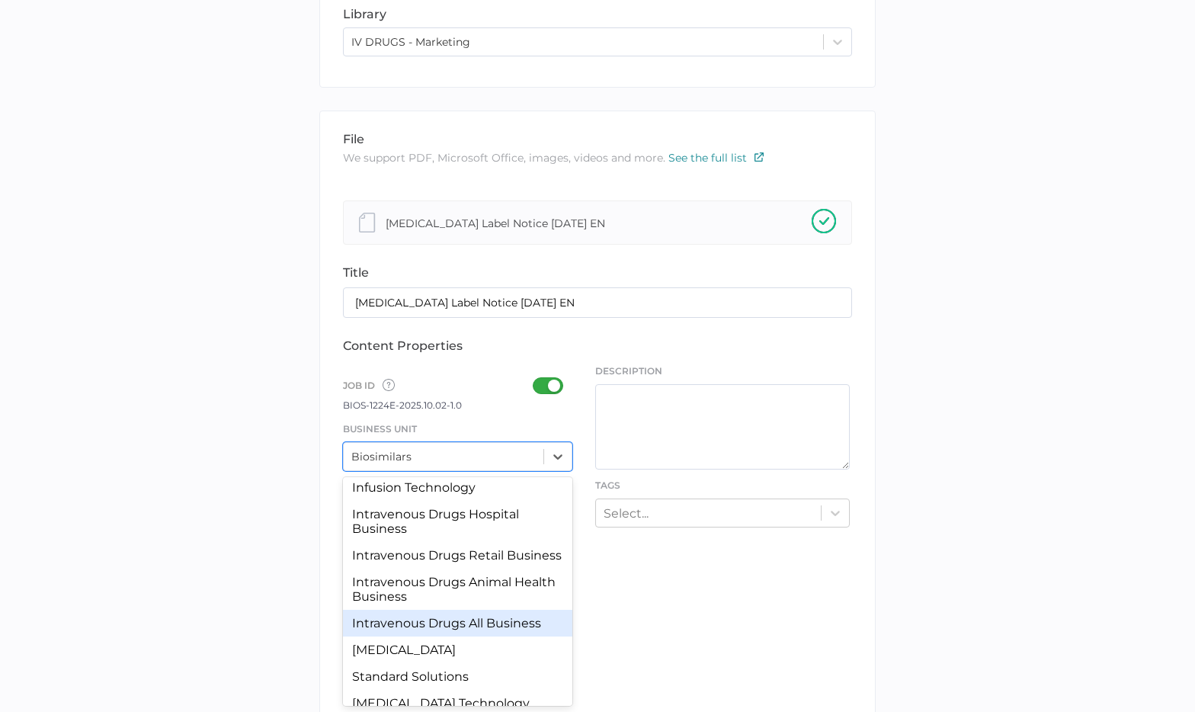
click at [459, 637] on div "Intravenous Drugs All Business" at bounding box center [457, 623] width 229 height 27
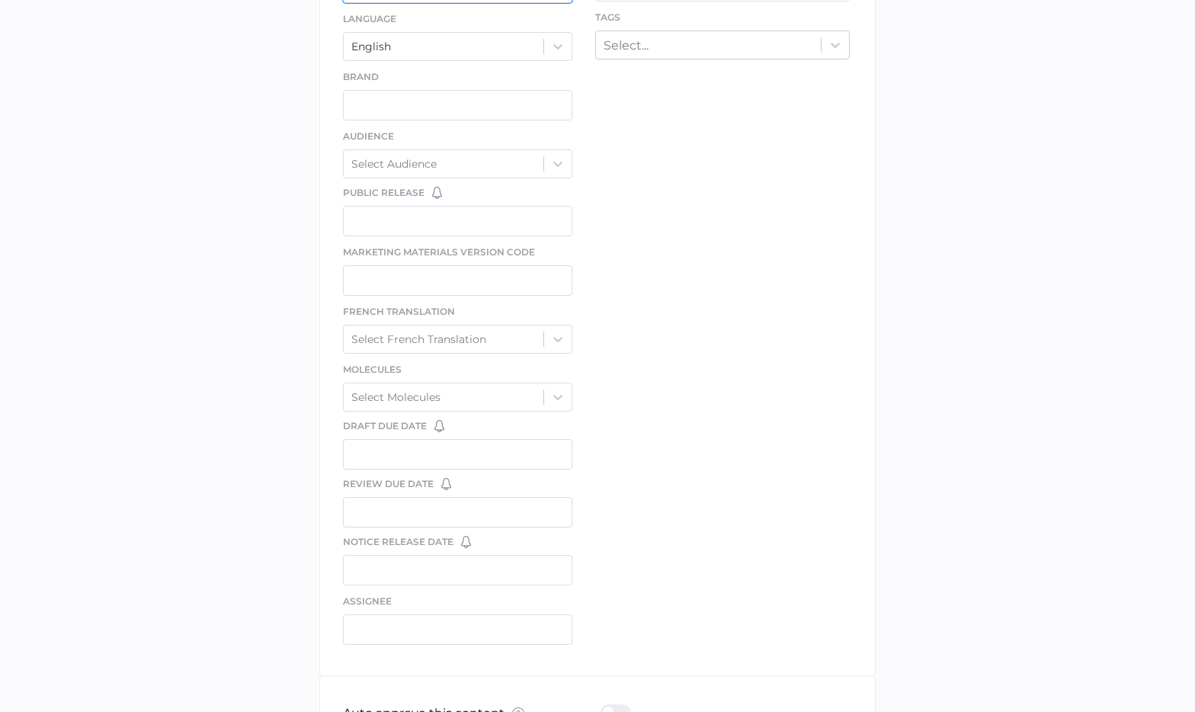
scroll to position [754, 0]
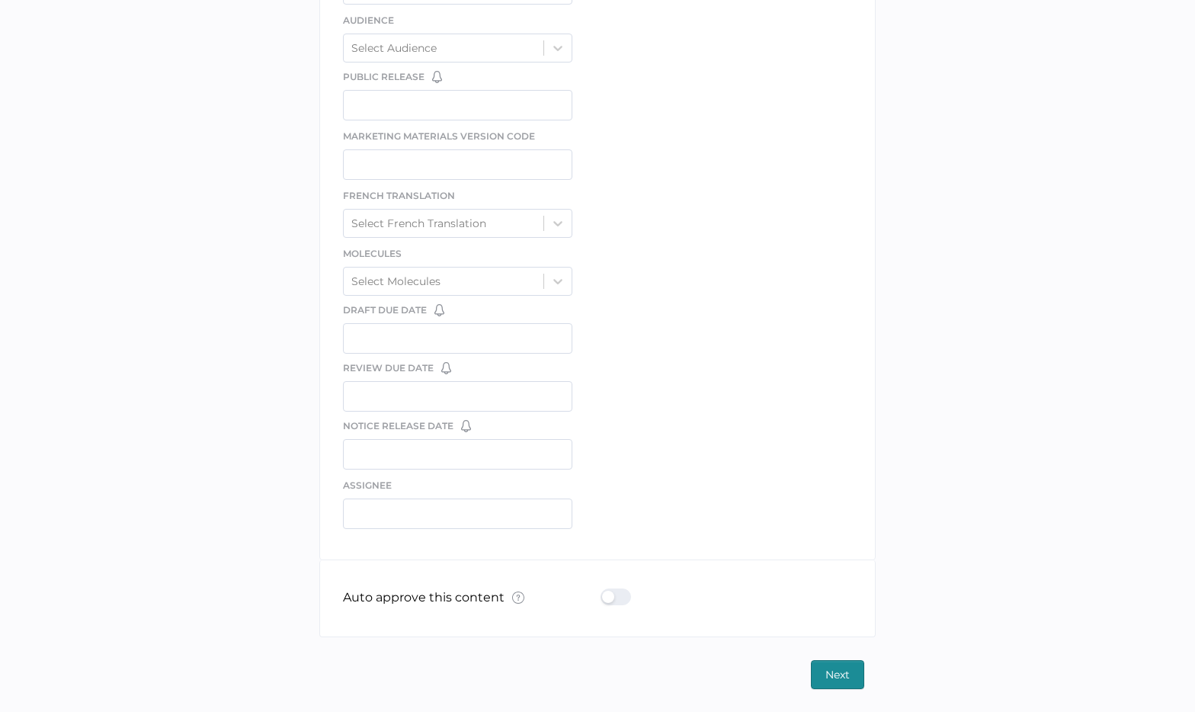
click at [853, 672] on button "Next" at bounding box center [837, 674] width 53 height 29
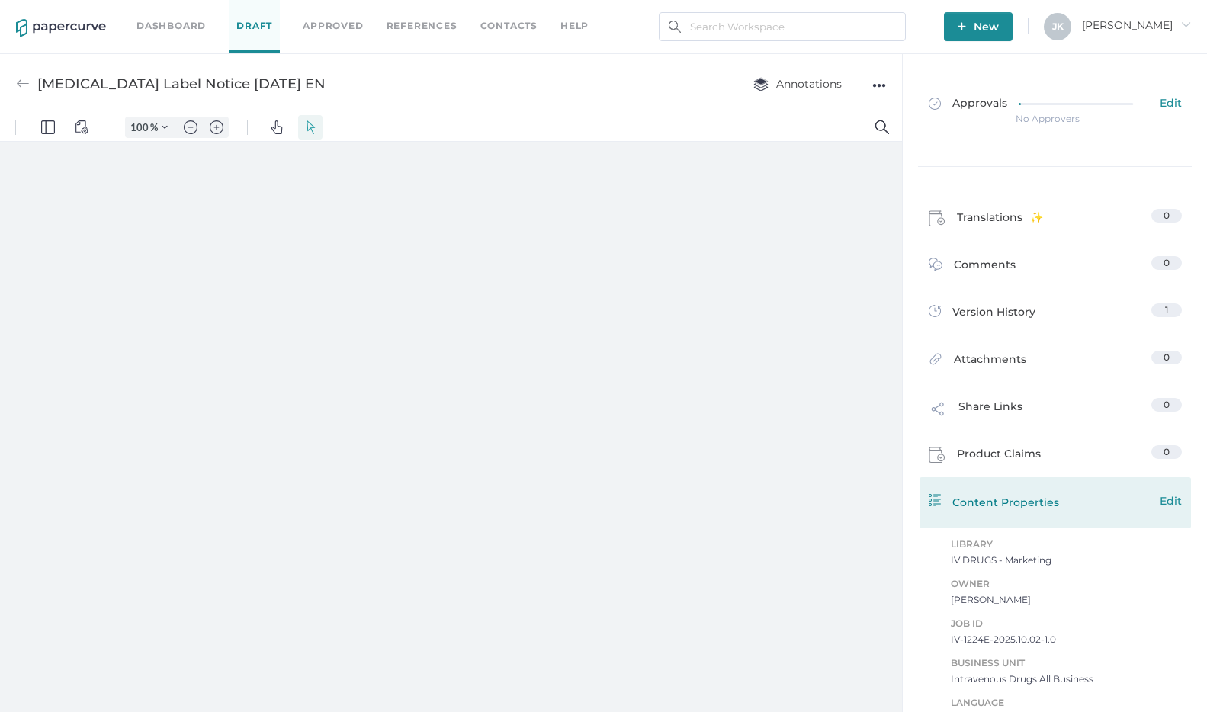
click at [1163, 500] on span "Edit" at bounding box center [1170, 500] width 22 height 17
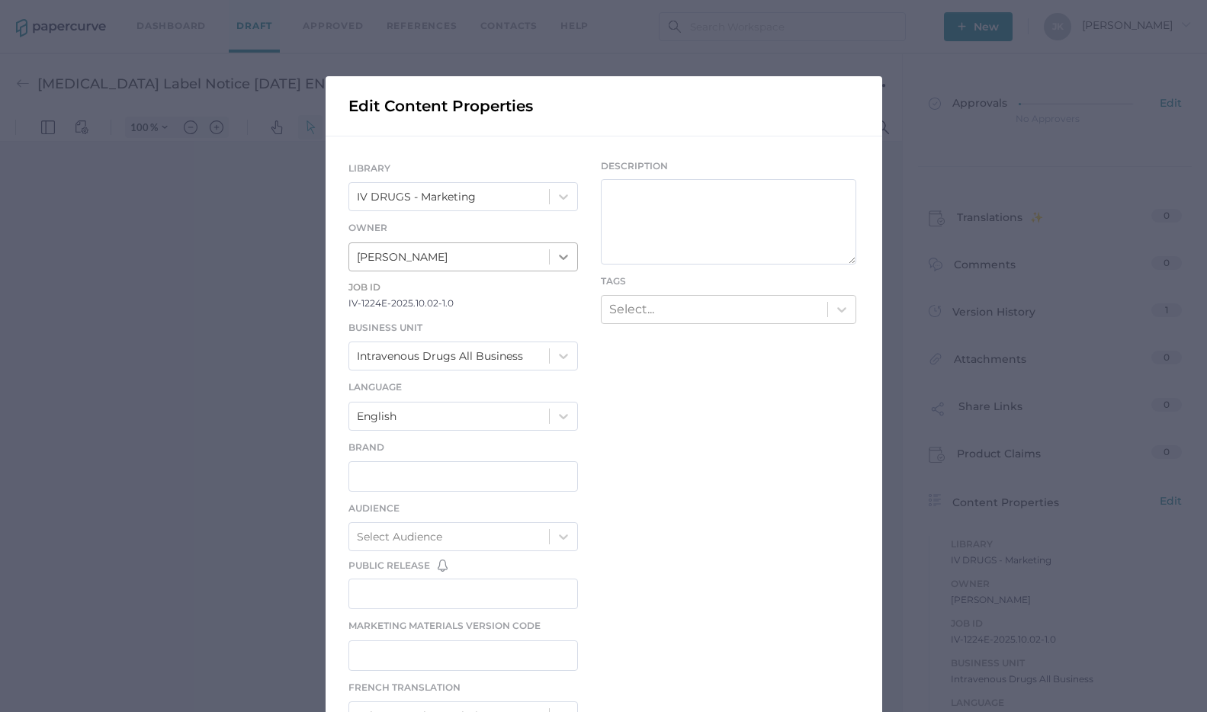
click at [557, 256] on icon at bounding box center [563, 256] width 15 height 15
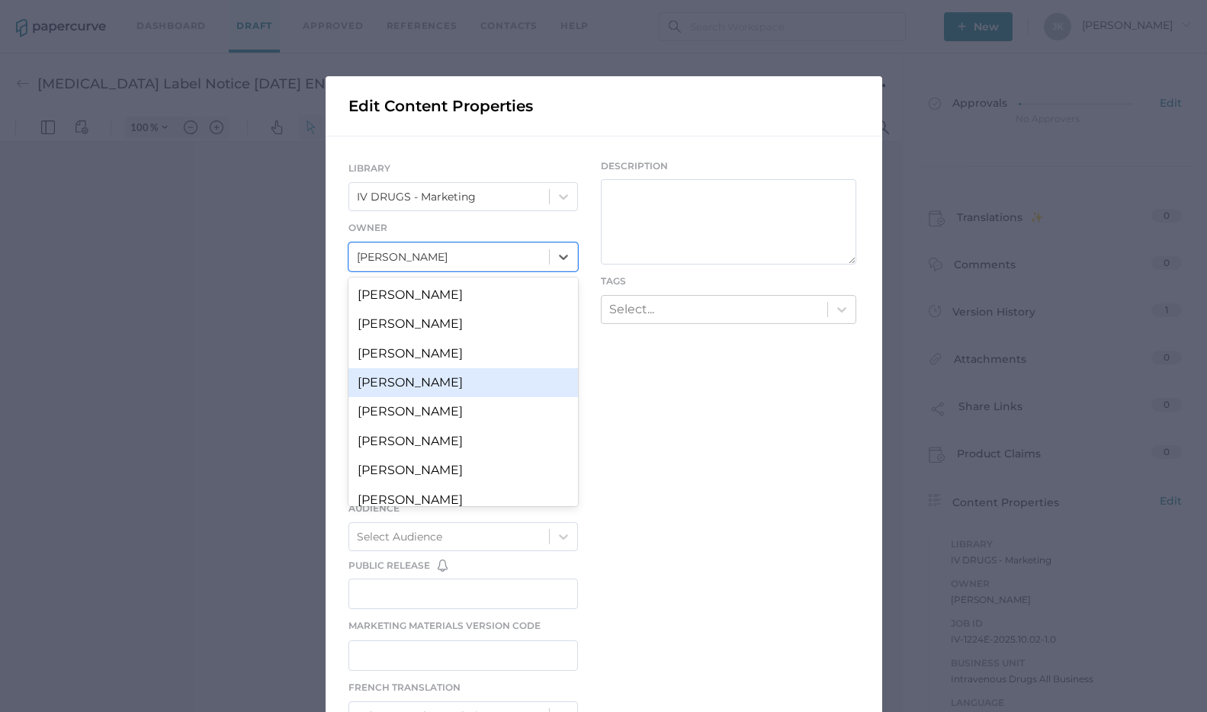
click at [442, 382] on div "[PERSON_NAME]" at bounding box center [463, 382] width 230 height 29
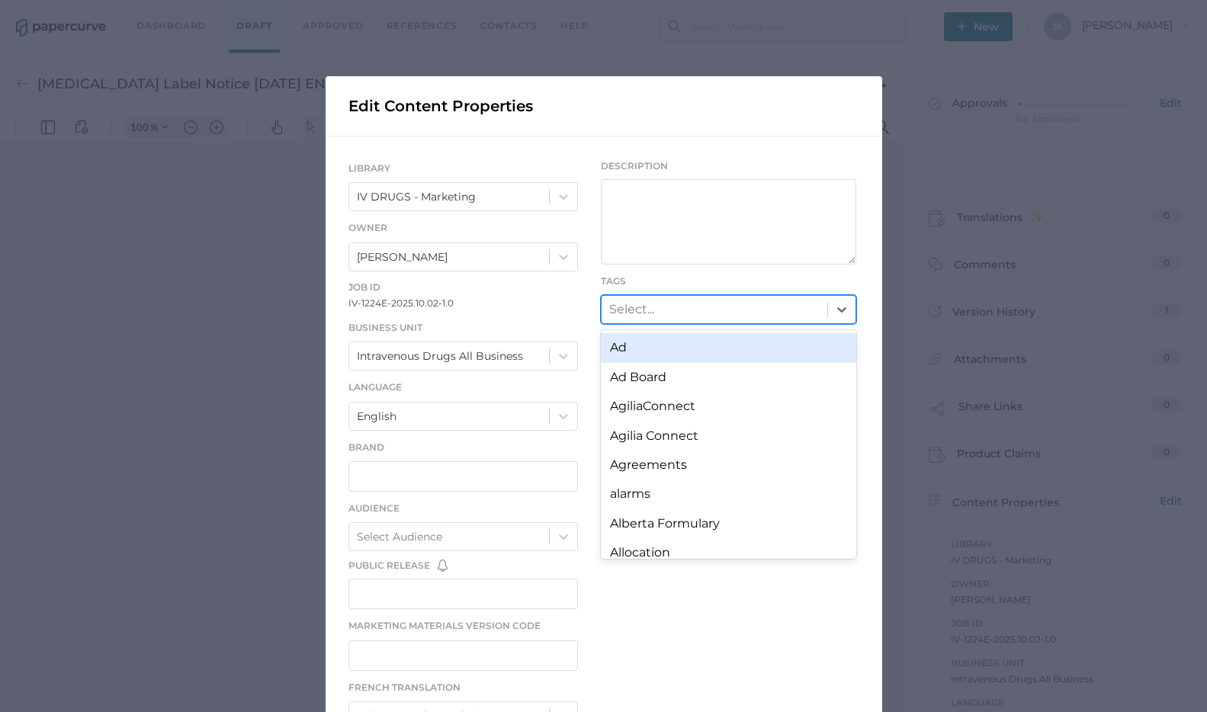
click at [650, 301] on div "Select..." at bounding box center [714, 310] width 226 height 26
type input "labe"
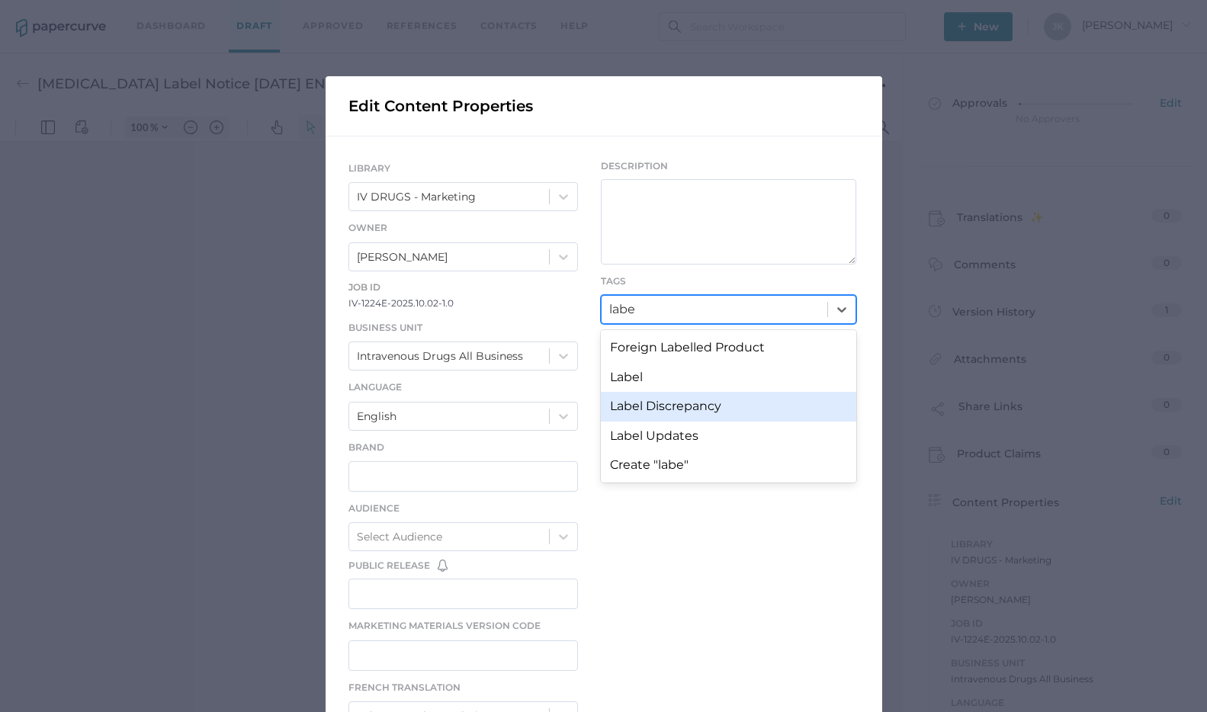
click at [692, 408] on div "Label Discrepancy" at bounding box center [728, 406] width 255 height 29
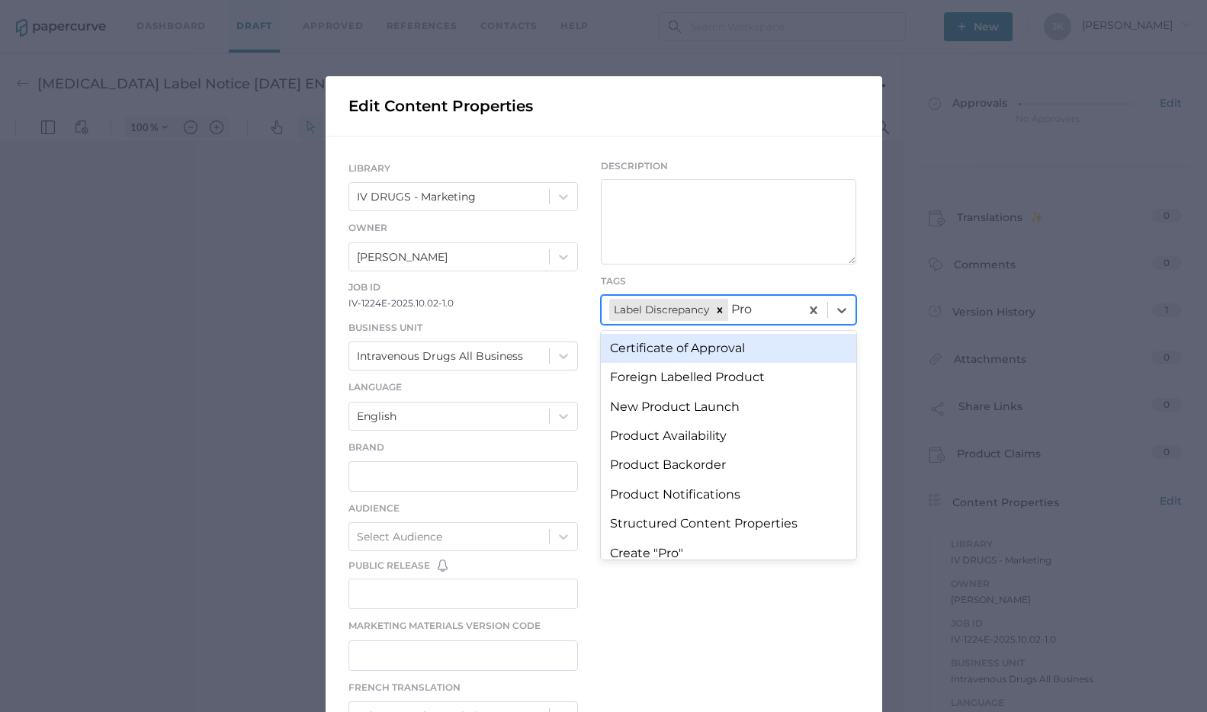
type input "Prod"
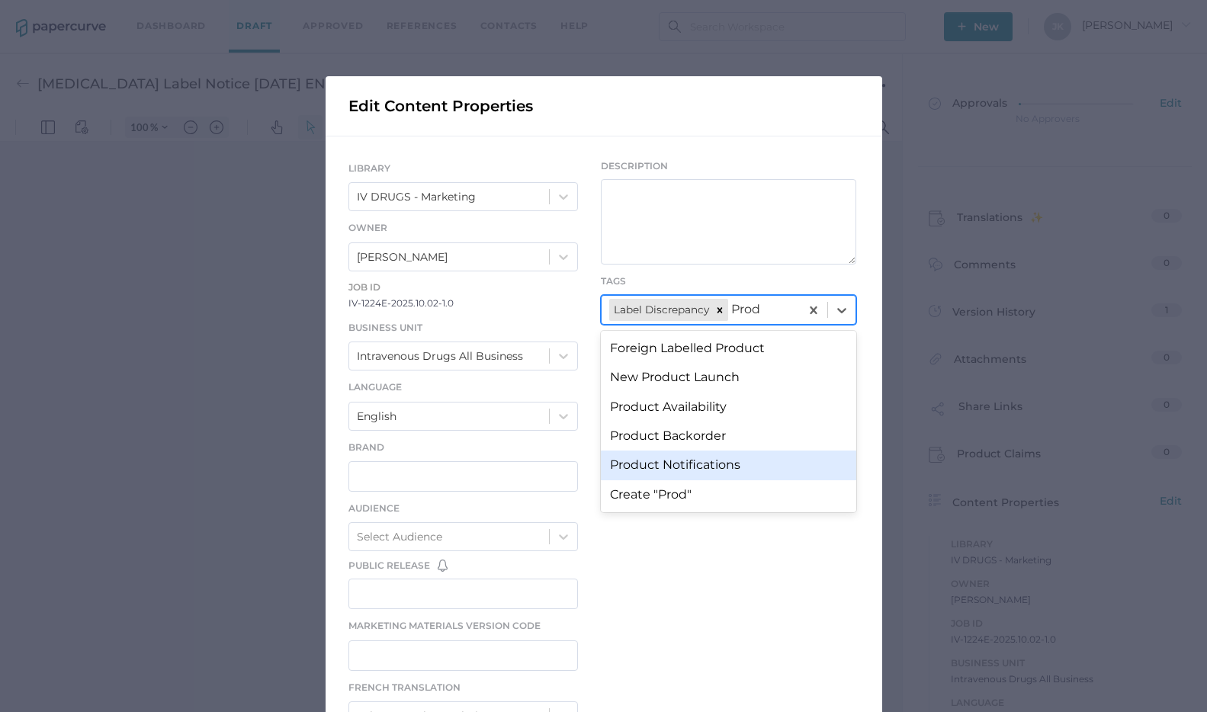
click at [653, 462] on div "Product Notifications" at bounding box center [728, 465] width 255 height 29
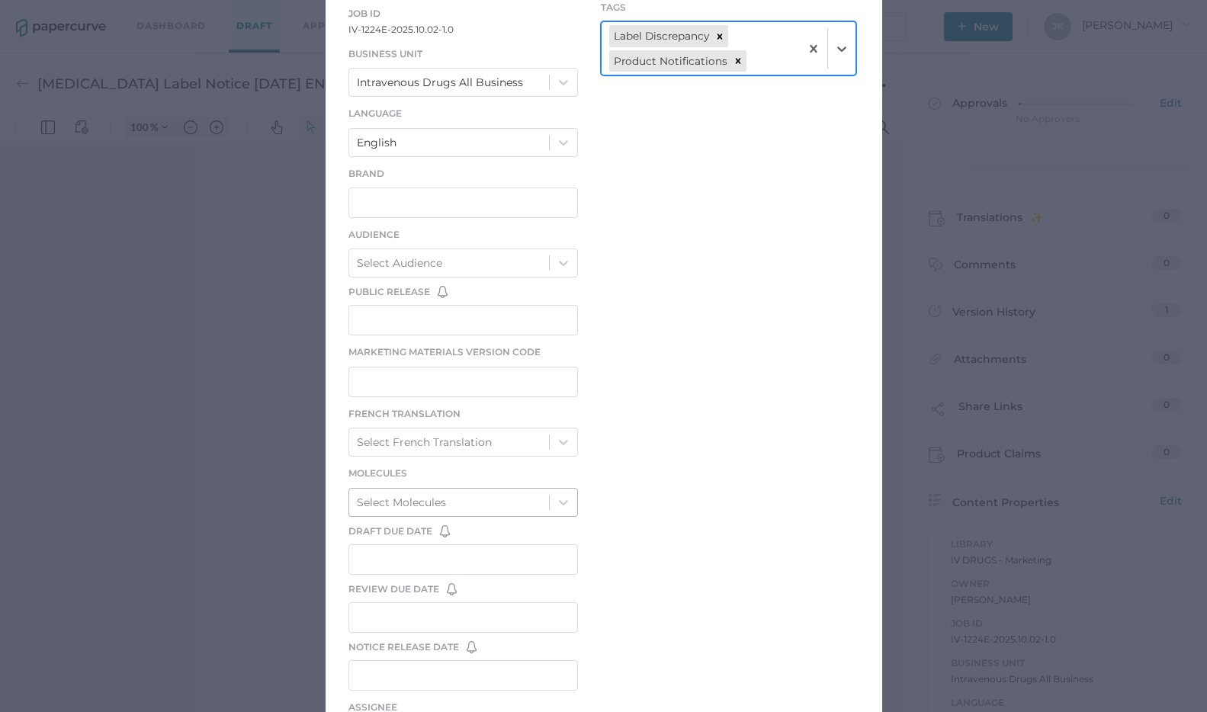
click at [431, 505] on div "Select Molecules" at bounding box center [463, 502] width 230 height 29
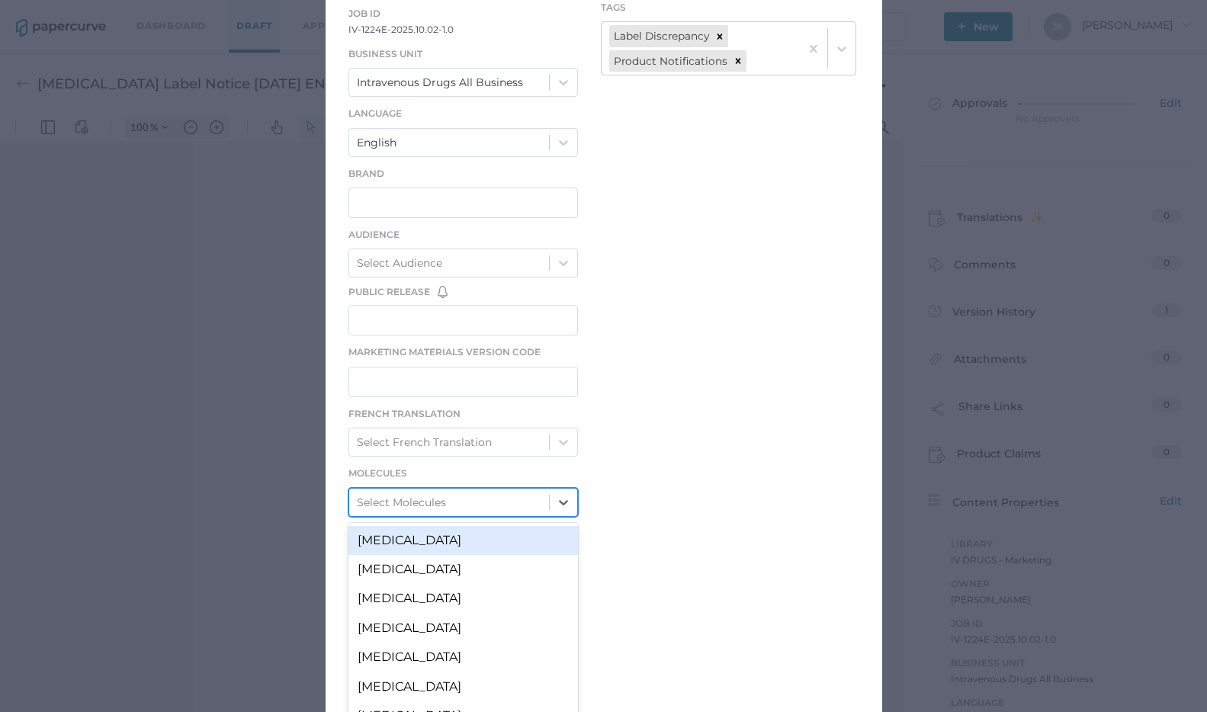
scroll to position [319, 0]
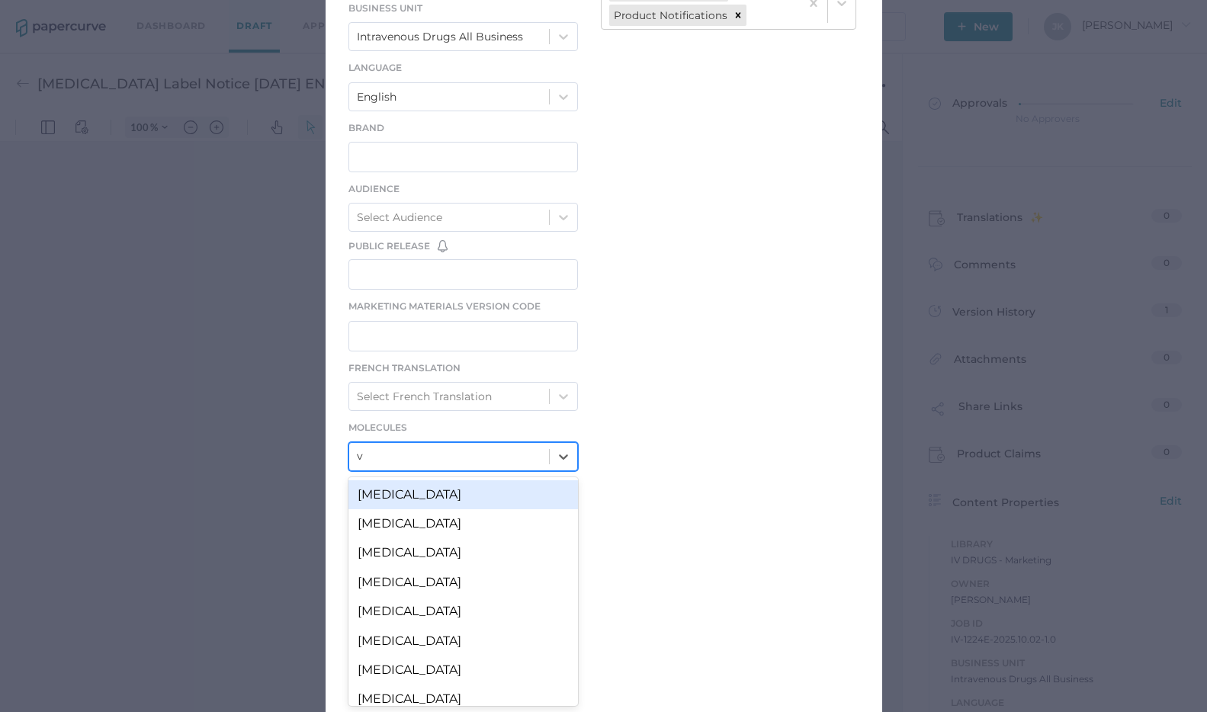
type input "v"
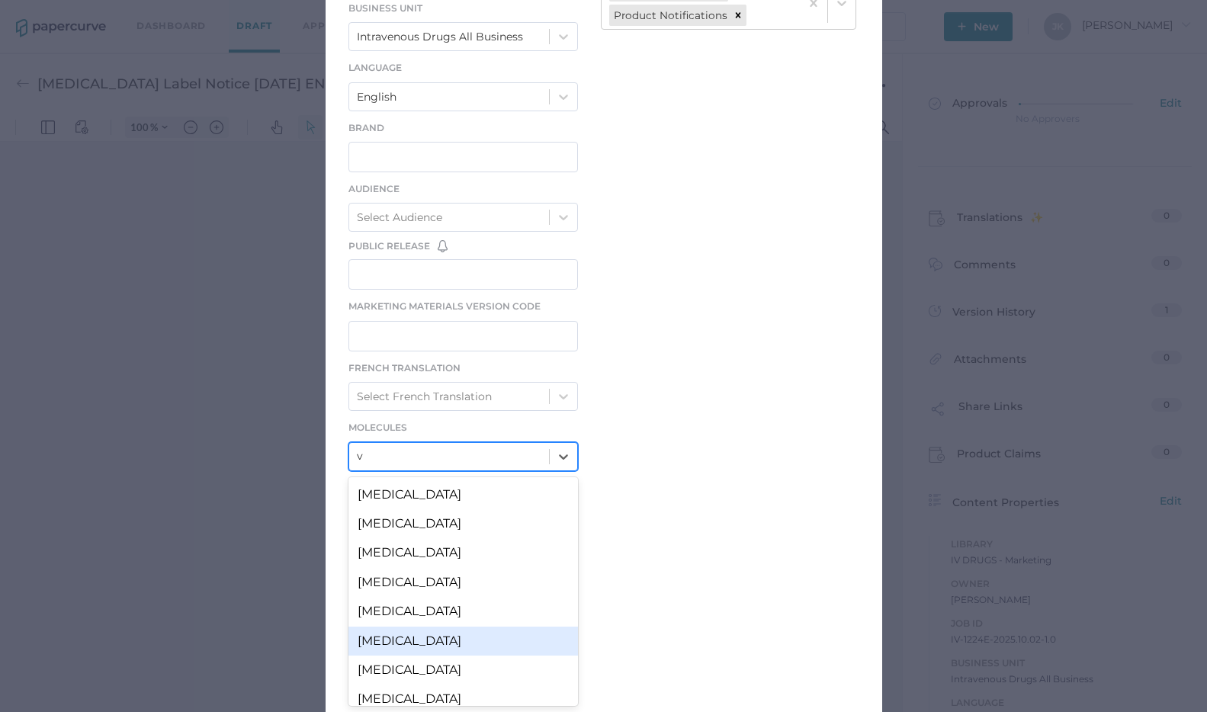
click at [428, 646] on div "[MEDICAL_DATA]" at bounding box center [463, 641] width 230 height 29
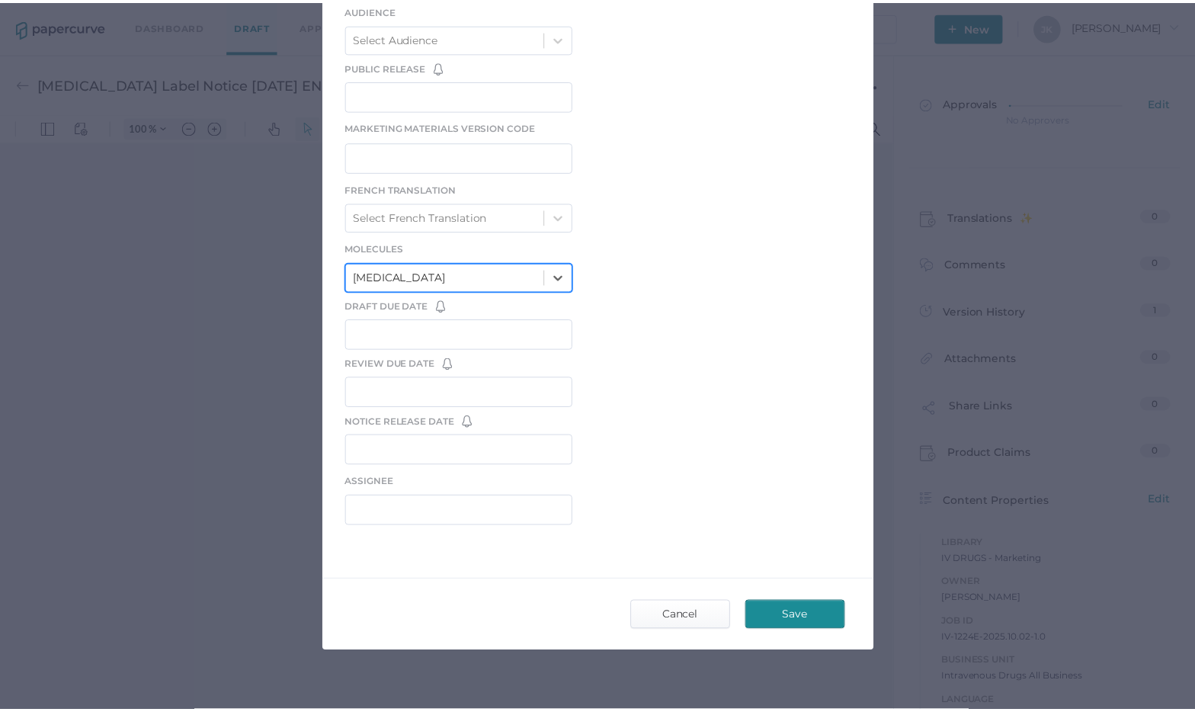
scroll to position [515, 0]
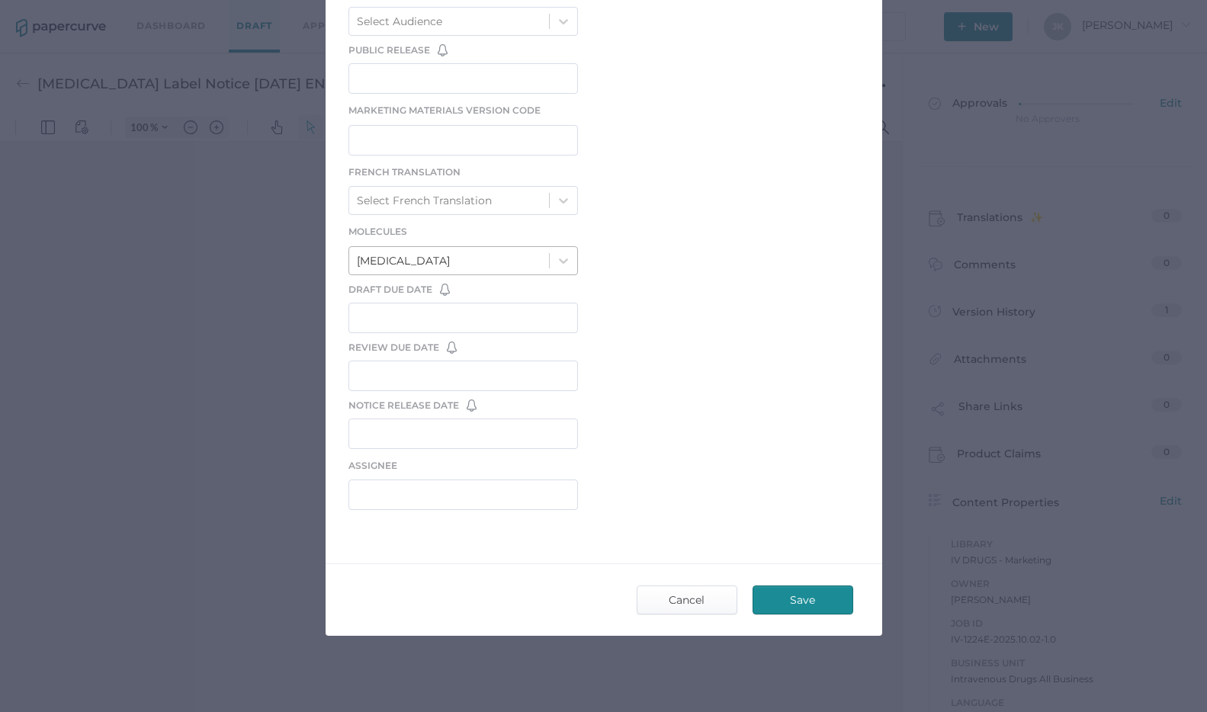
click at [803, 600] on span "Save" at bounding box center [803, 599] width 72 height 27
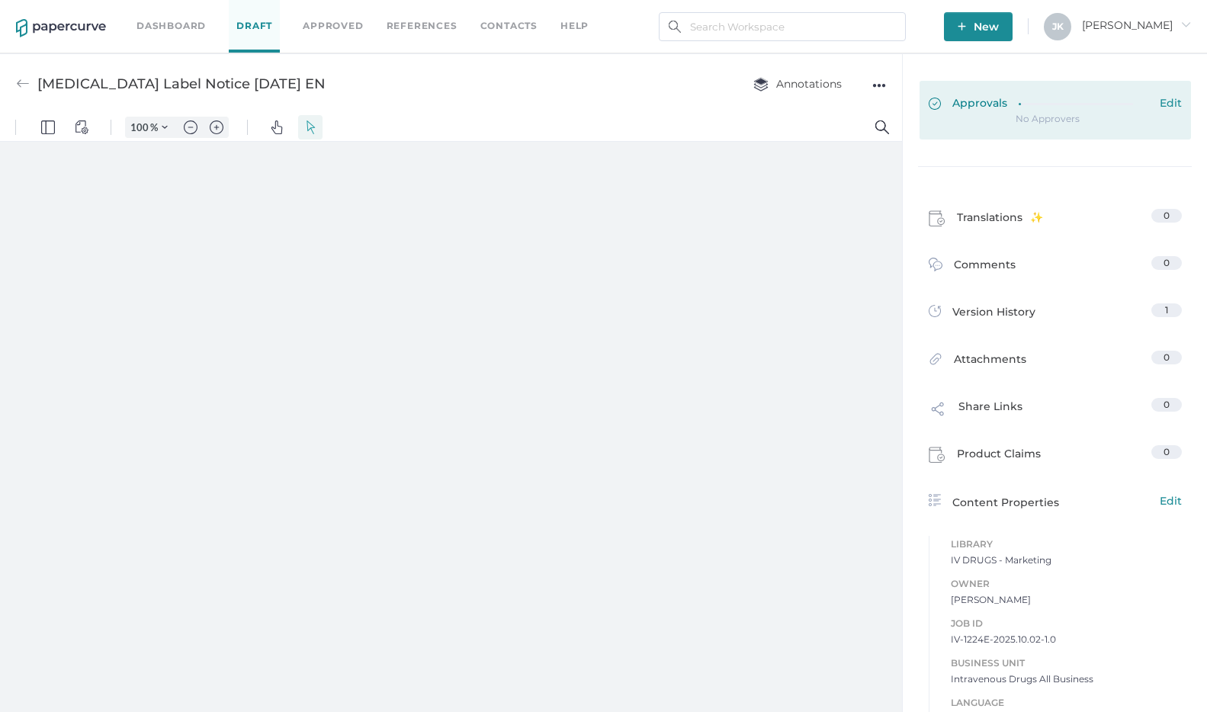
click at [1023, 100] on div at bounding box center [1083, 101] width 130 height 11
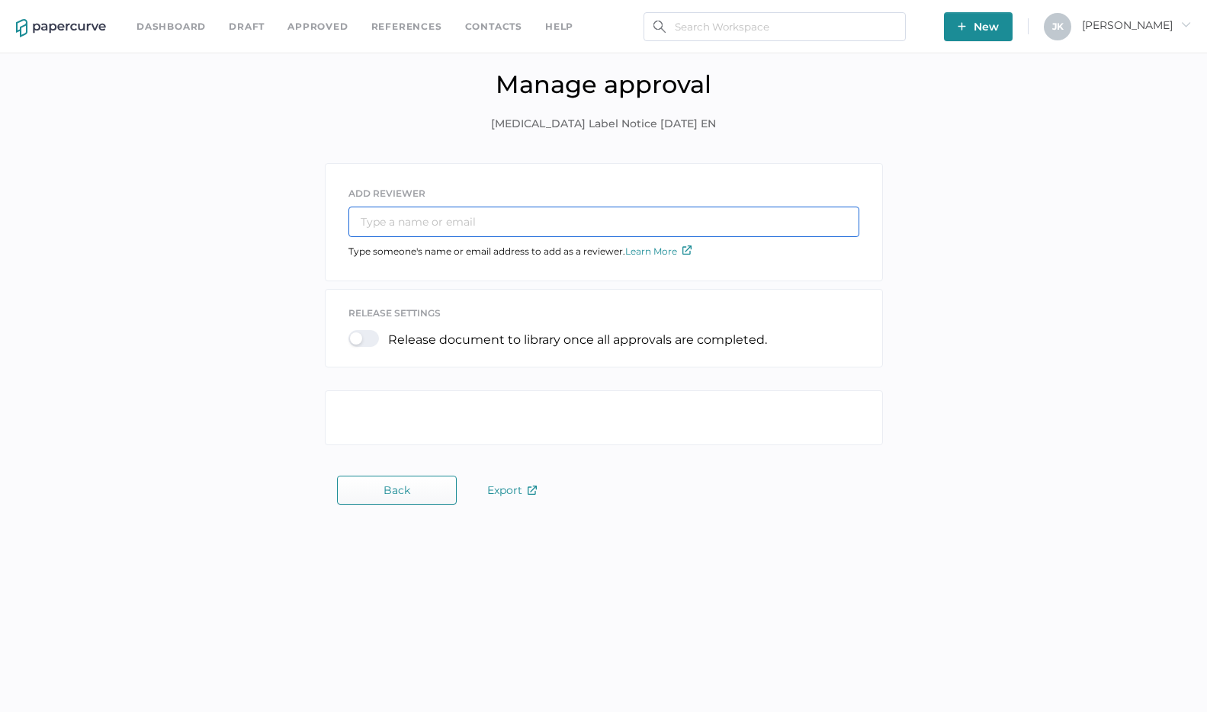
click at [446, 223] on input "text" at bounding box center [603, 222] width 511 height 30
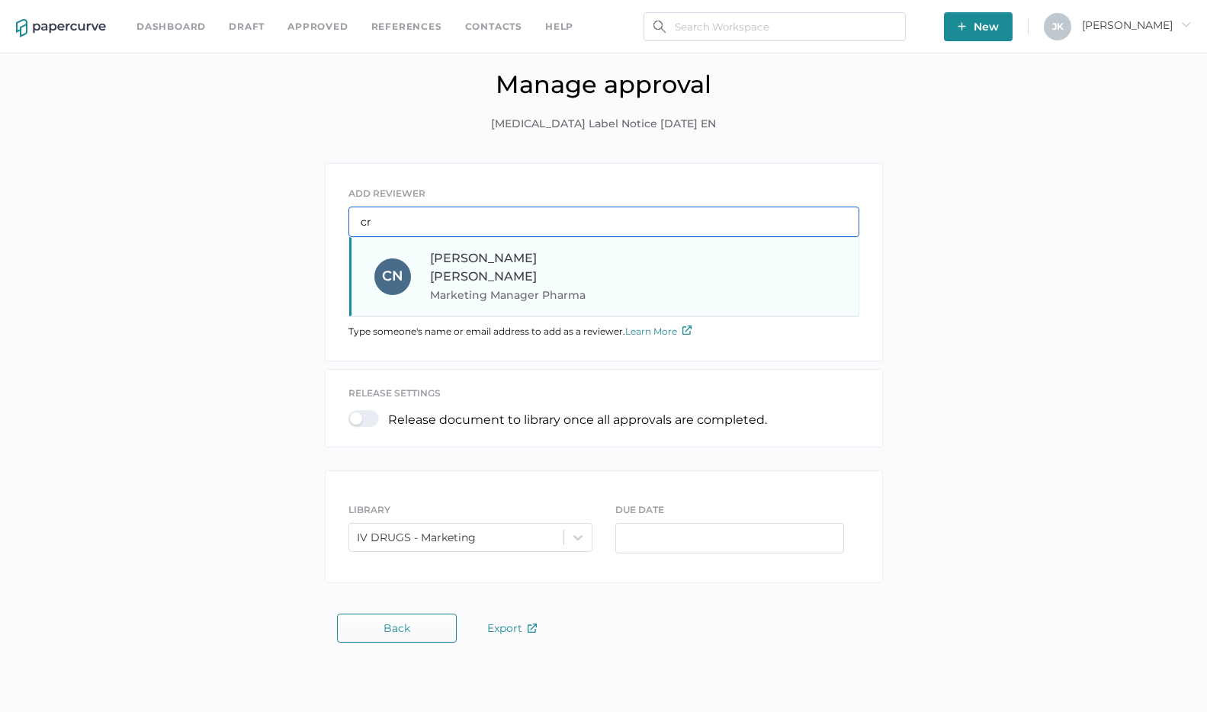
type input "cr"
click at [463, 286] on span "Marketing Manager Pharma" at bounding box center [533, 295] width 207 height 18
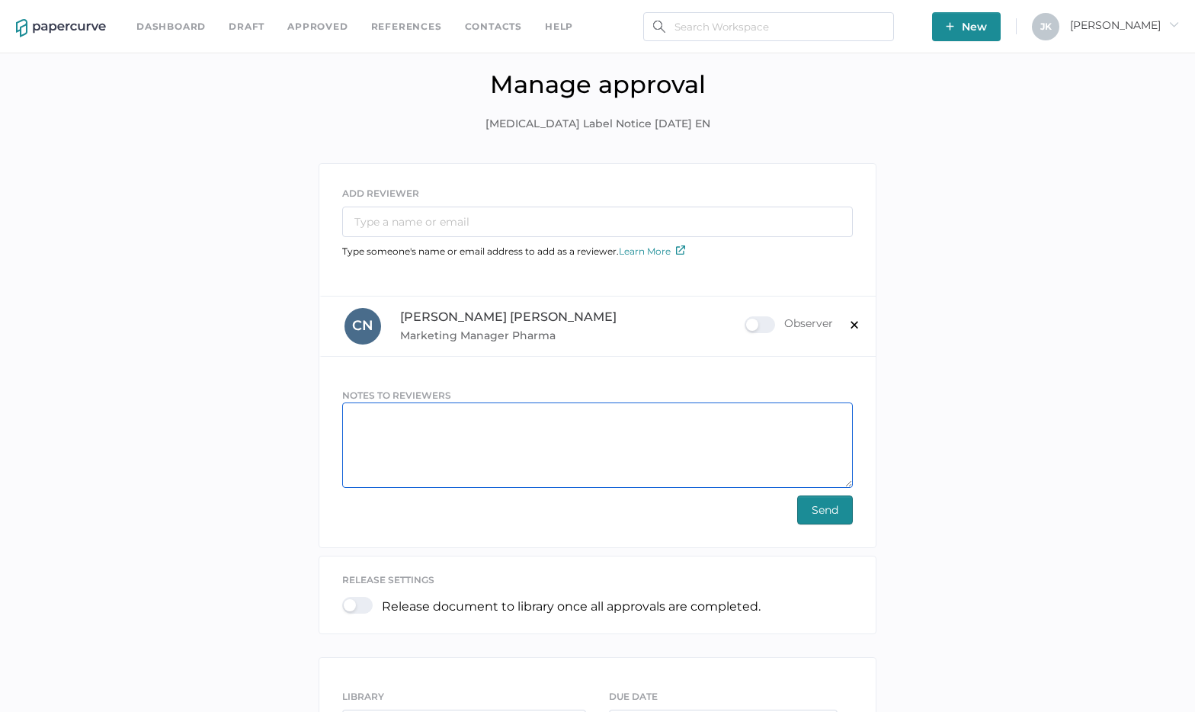
click at [420, 422] on textarea at bounding box center [597, 445] width 511 height 85
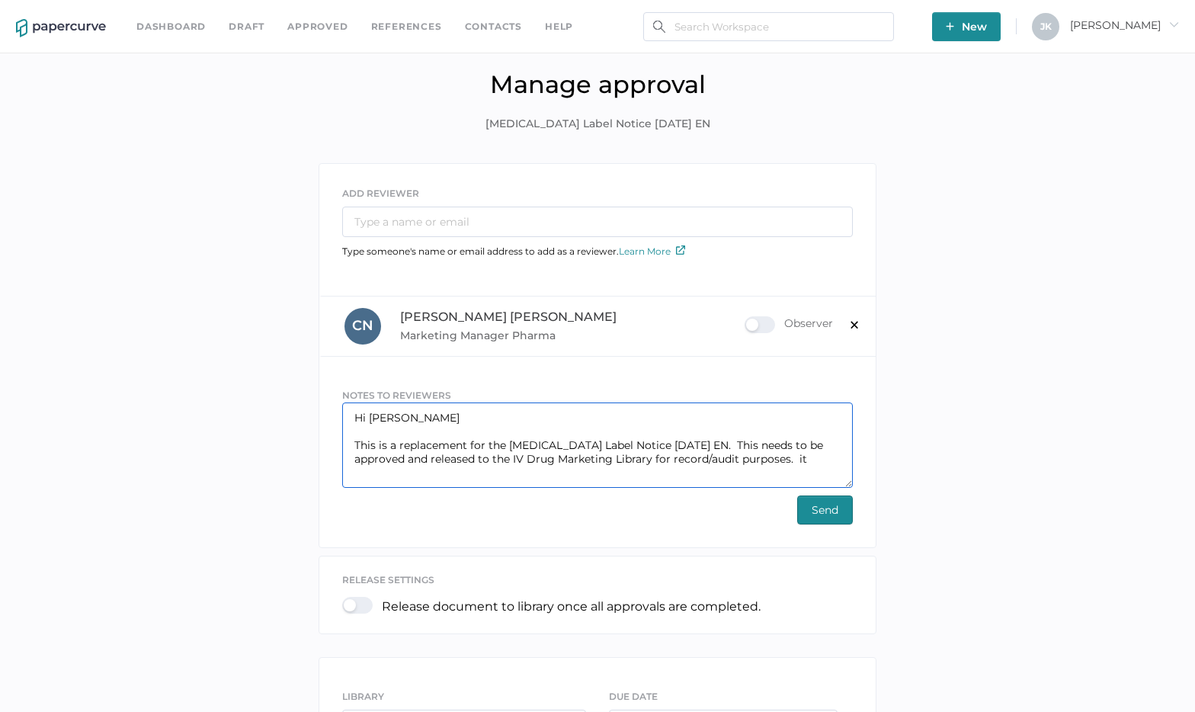
click at [482, 457] on textarea "Hi Cristina This is a replacement for the Vancomycin Label Notice 09.19.2025 EN…" at bounding box center [597, 445] width 511 height 85
click at [384, 474] on textarea "Hi Cristina This is a replacement for the Vancomycin Label Notice 09.19.2025 EN…" at bounding box center [597, 445] width 511 height 85
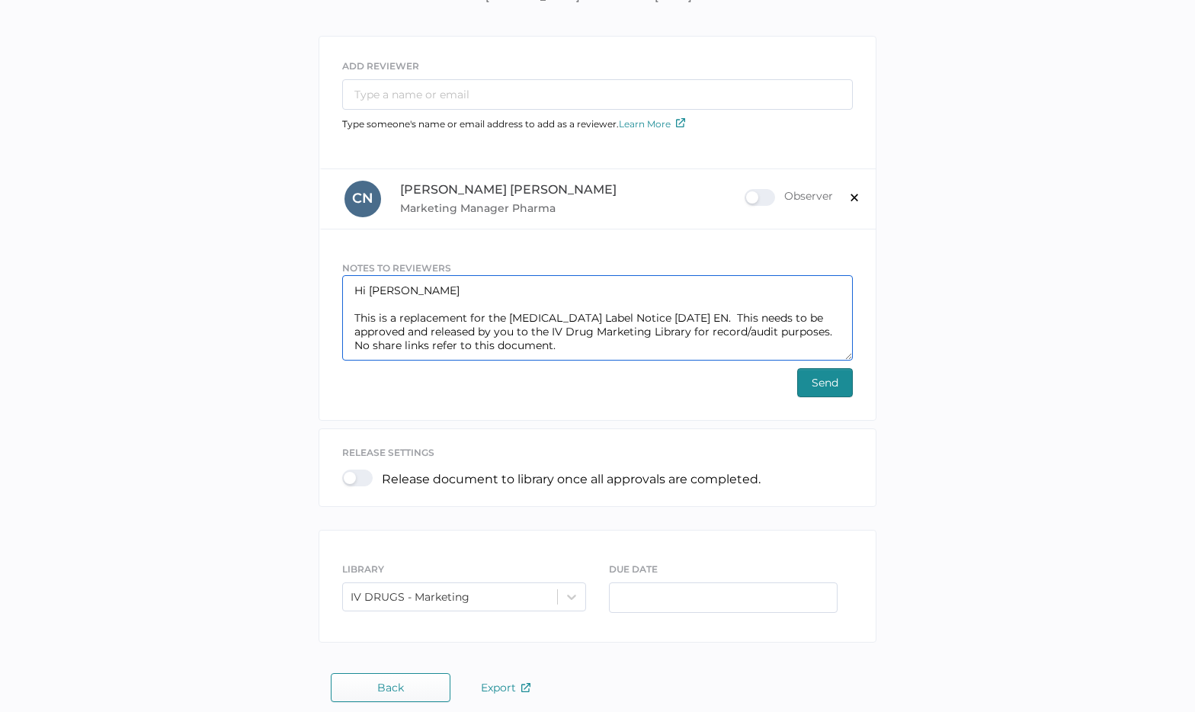
scroll to position [131, 0]
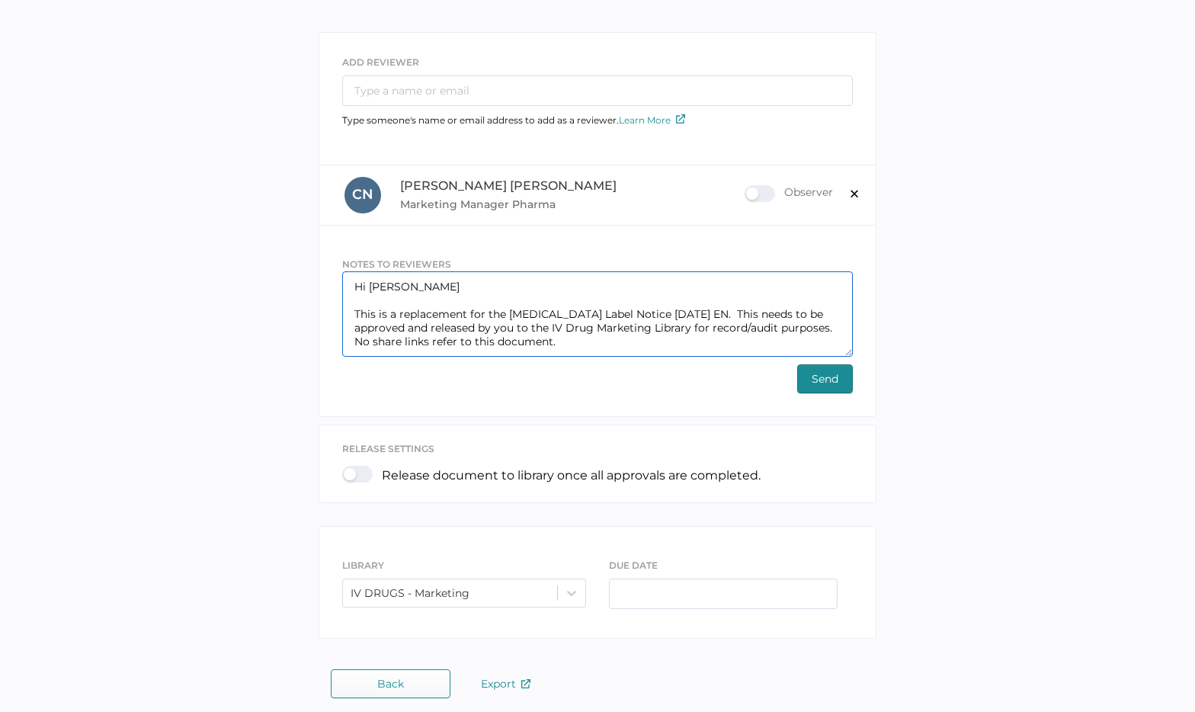
type textarea "Hi Cristina This is a replacement for the Vancomycin Label Notice 09.19.2025 EN…"
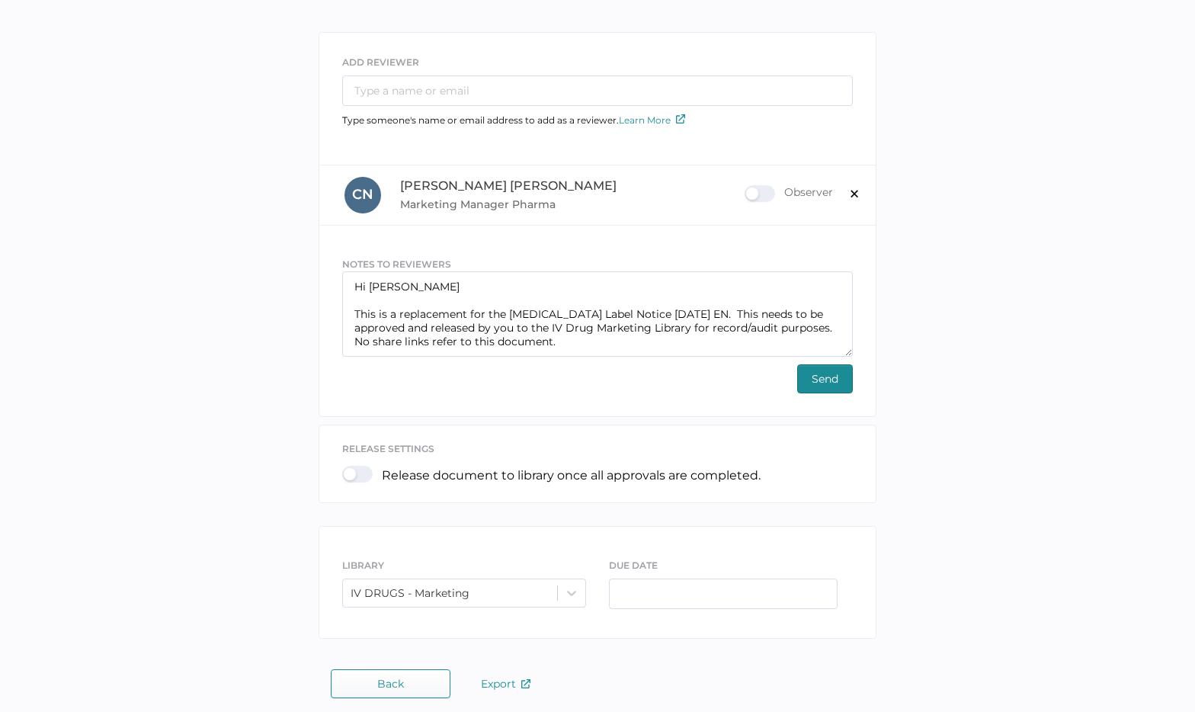
click at [823, 374] on span "Send" at bounding box center [825, 378] width 27 height 27
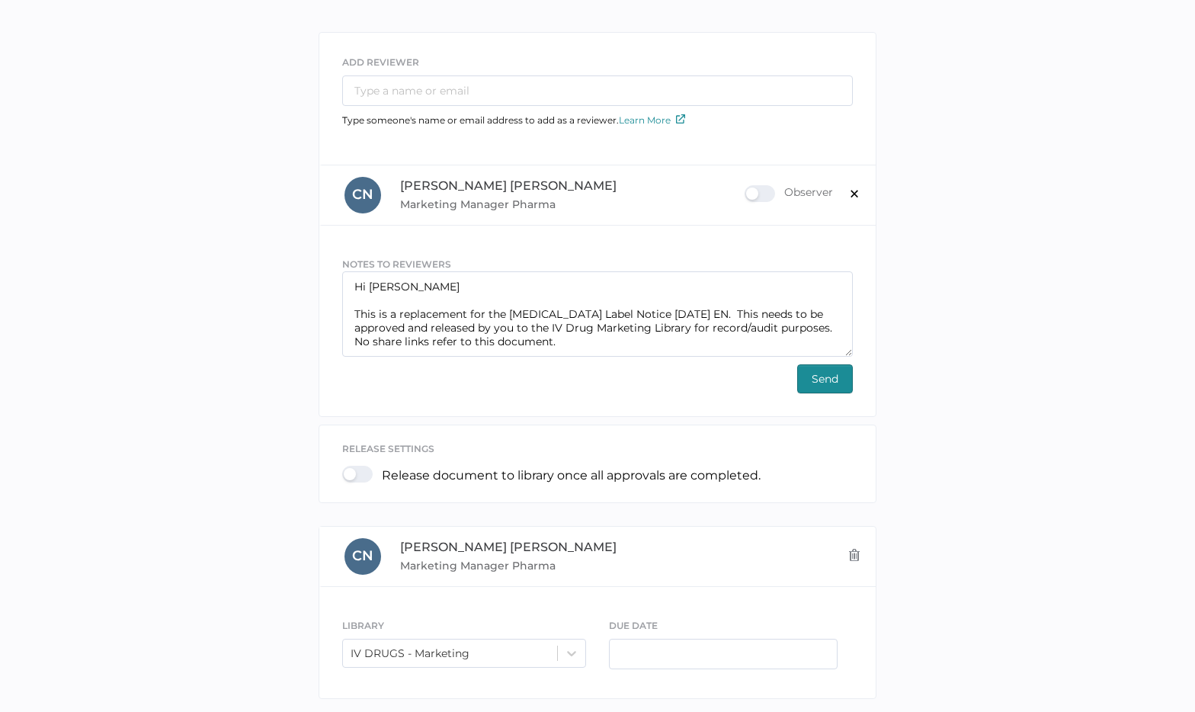
scroll to position [0, 0]
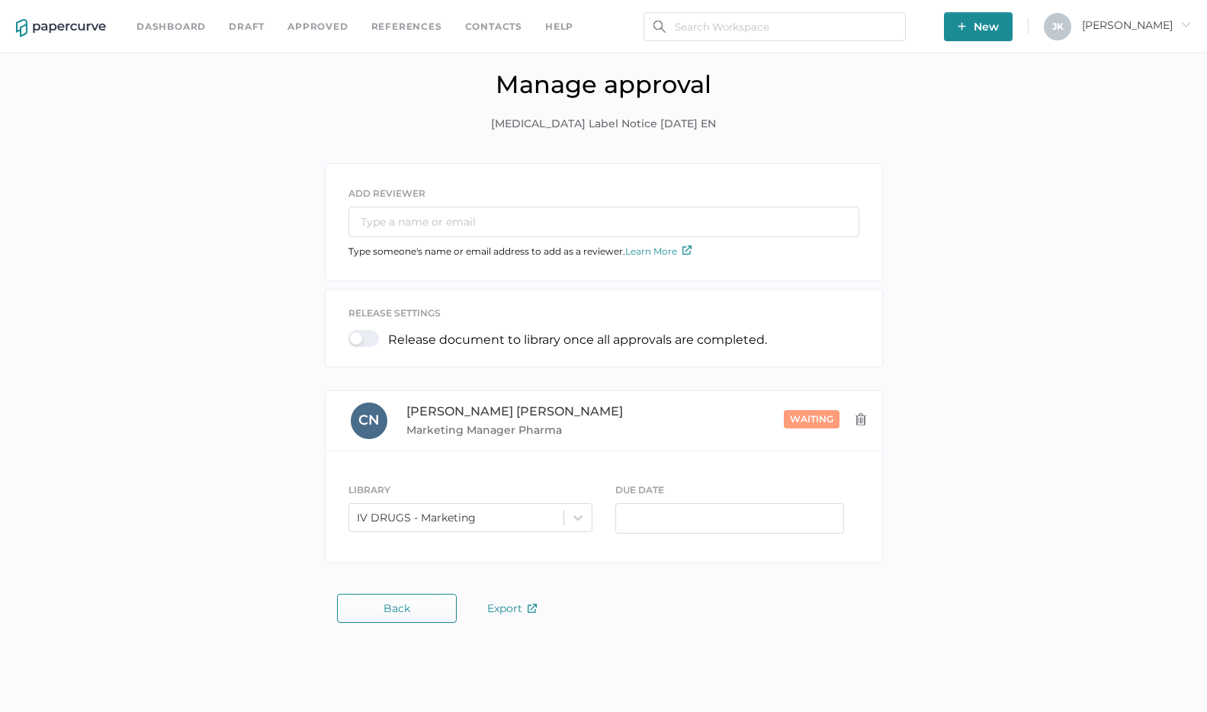
click at [1163, 24] on span "Jeff arrow_right" at bounding box center [1136, 25] width 109 height 14
click at [1096, 174] on span "Audit View" at bounding box center [1112, 174] width 128 height 28
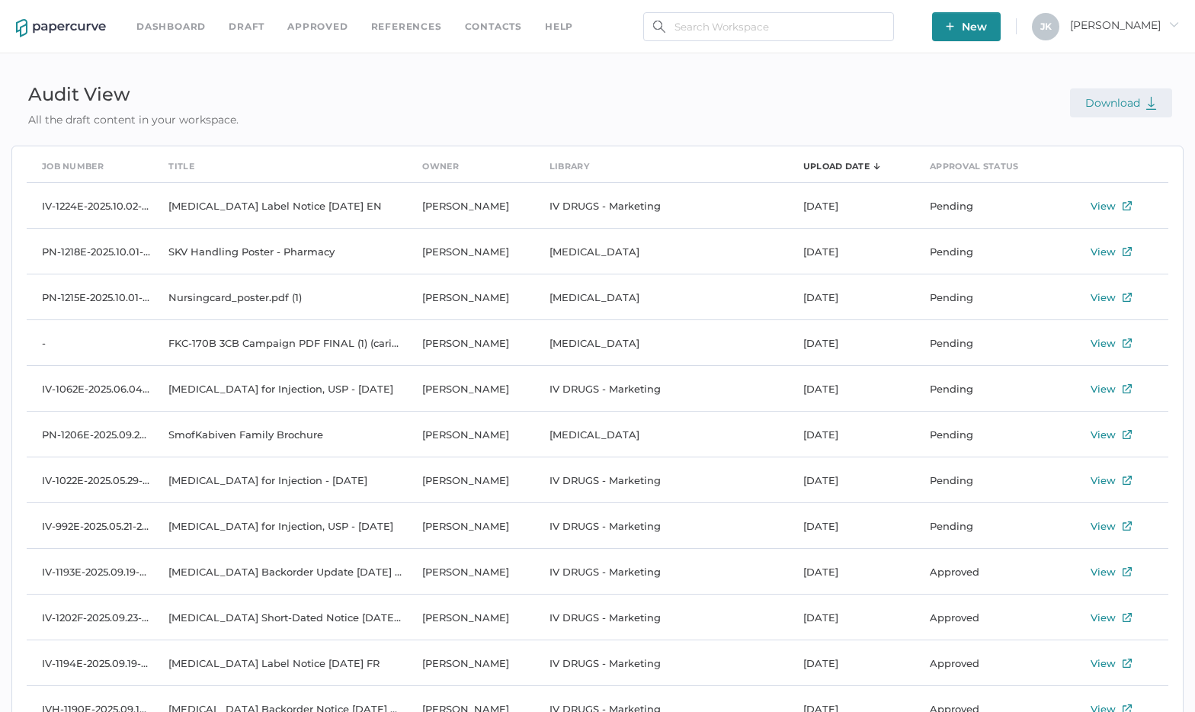
click at [1124, 101] on span "Download" at bounding box center [1122, 103] width 72 height 14
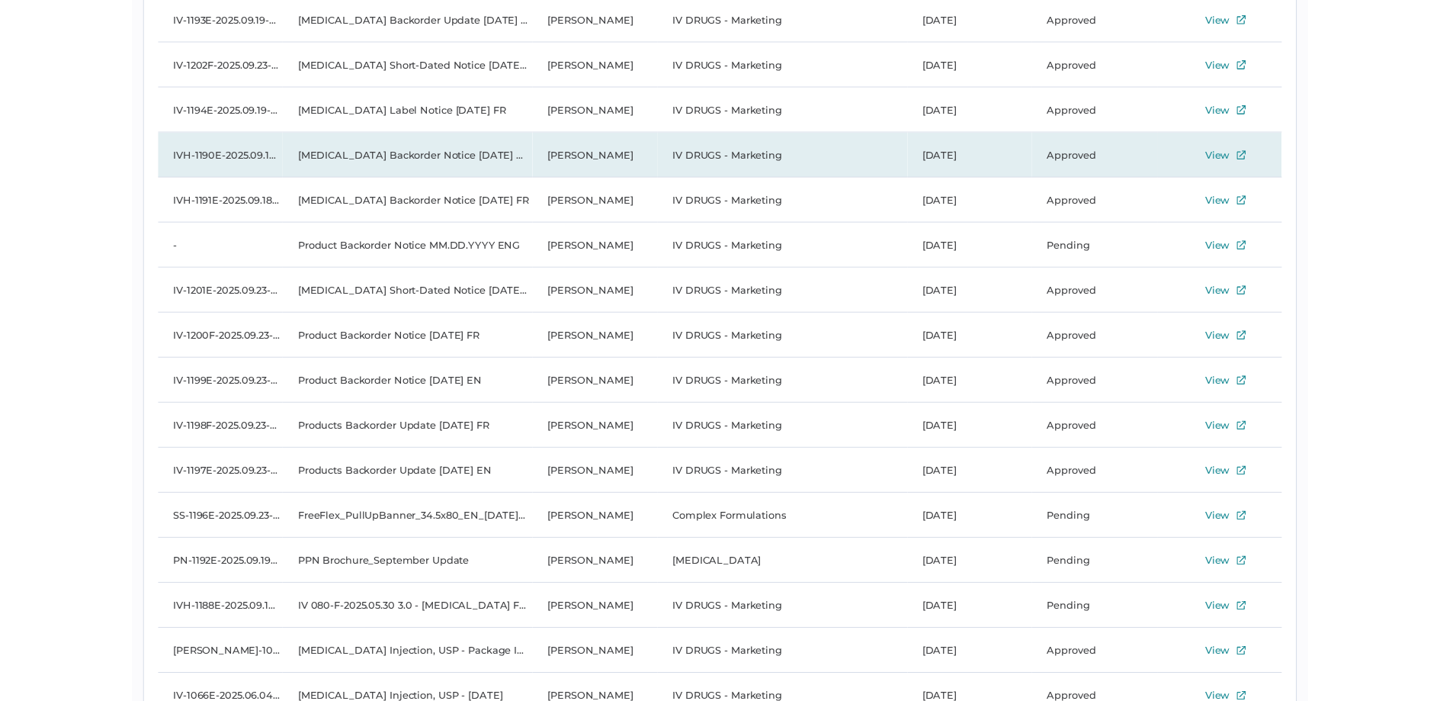
scroll to position [617, 0]
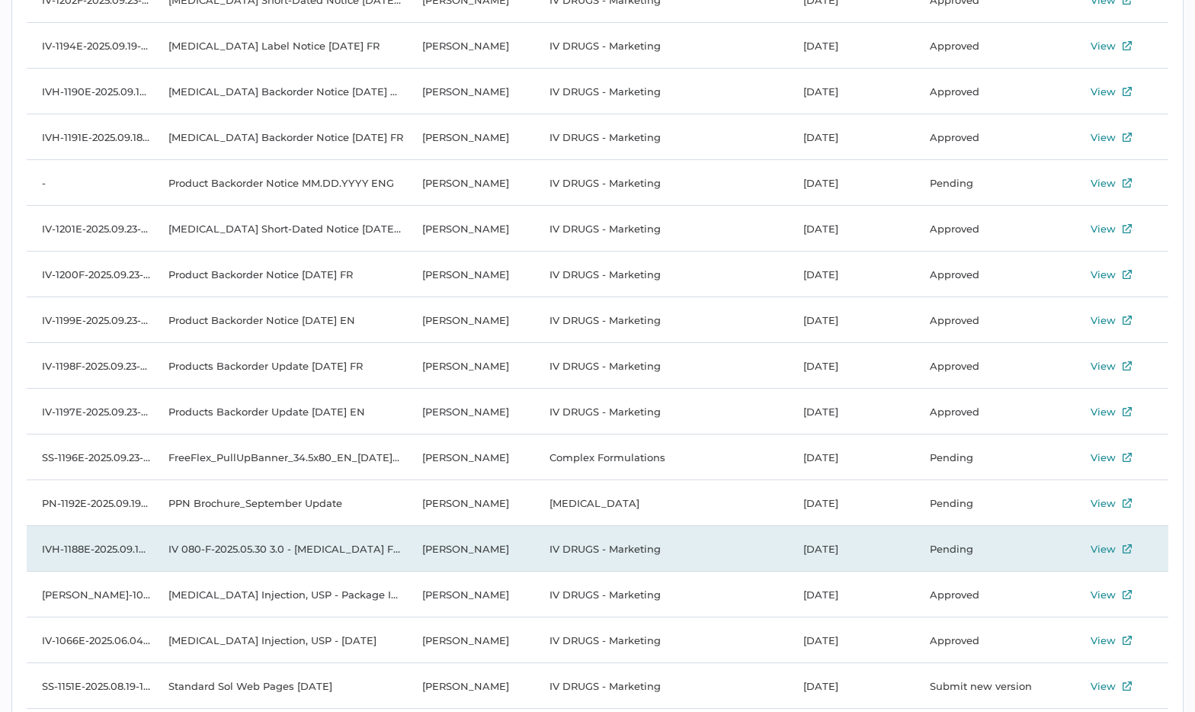
click at [277, 550] on td "IV 080-F-2025.05.30 3.0 - Calcium Gluconate FFX" at bounding box center [280, 549] width 254 height 46
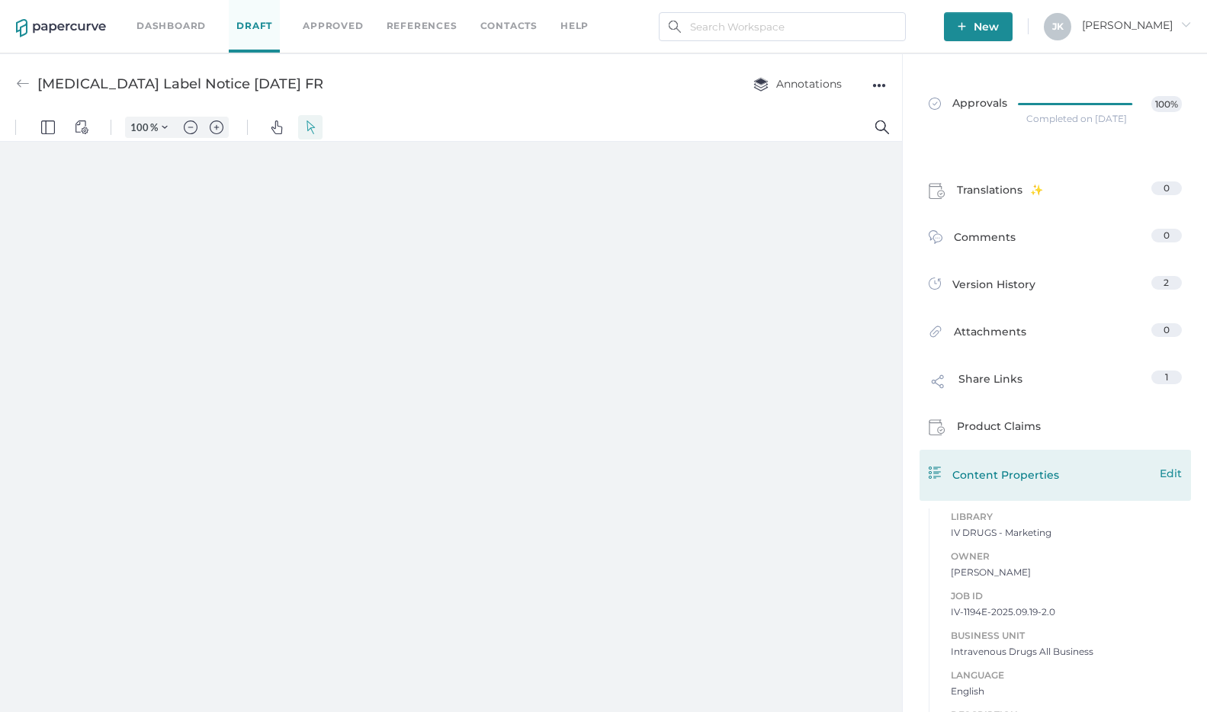
type input "94"
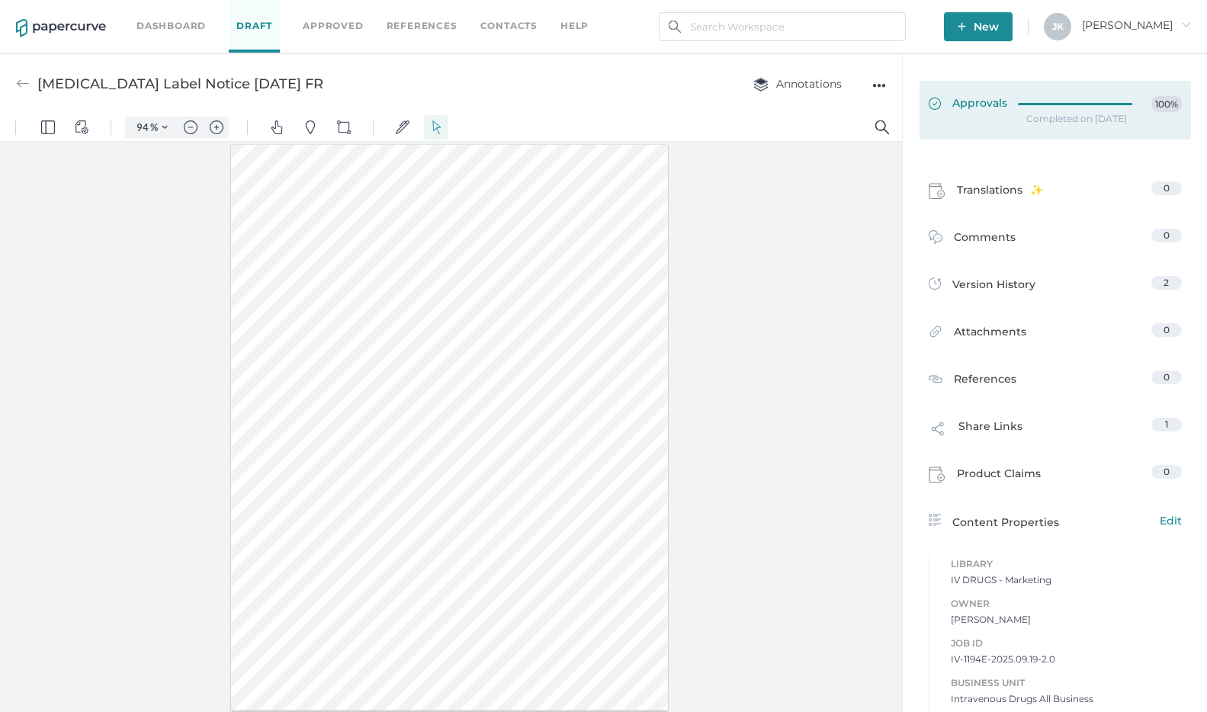
click at [976, 109] on span "Approvals" at bounding box center [968, 104] width 79 height 17
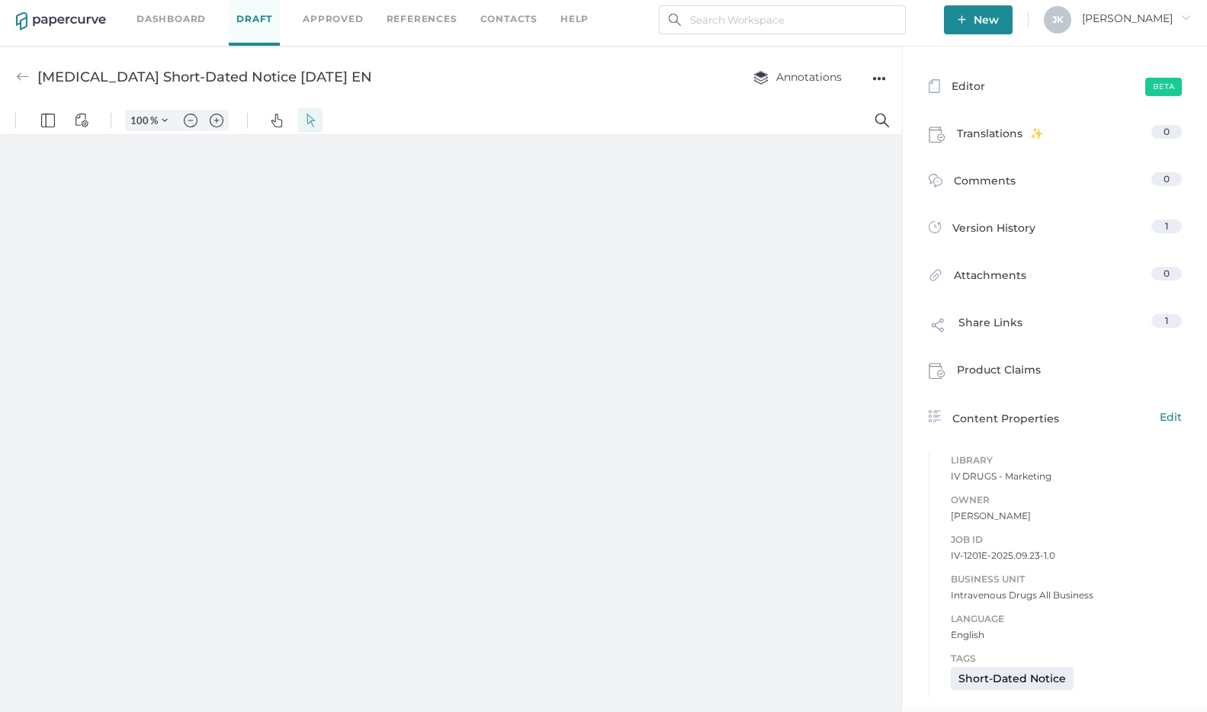
type input "94"
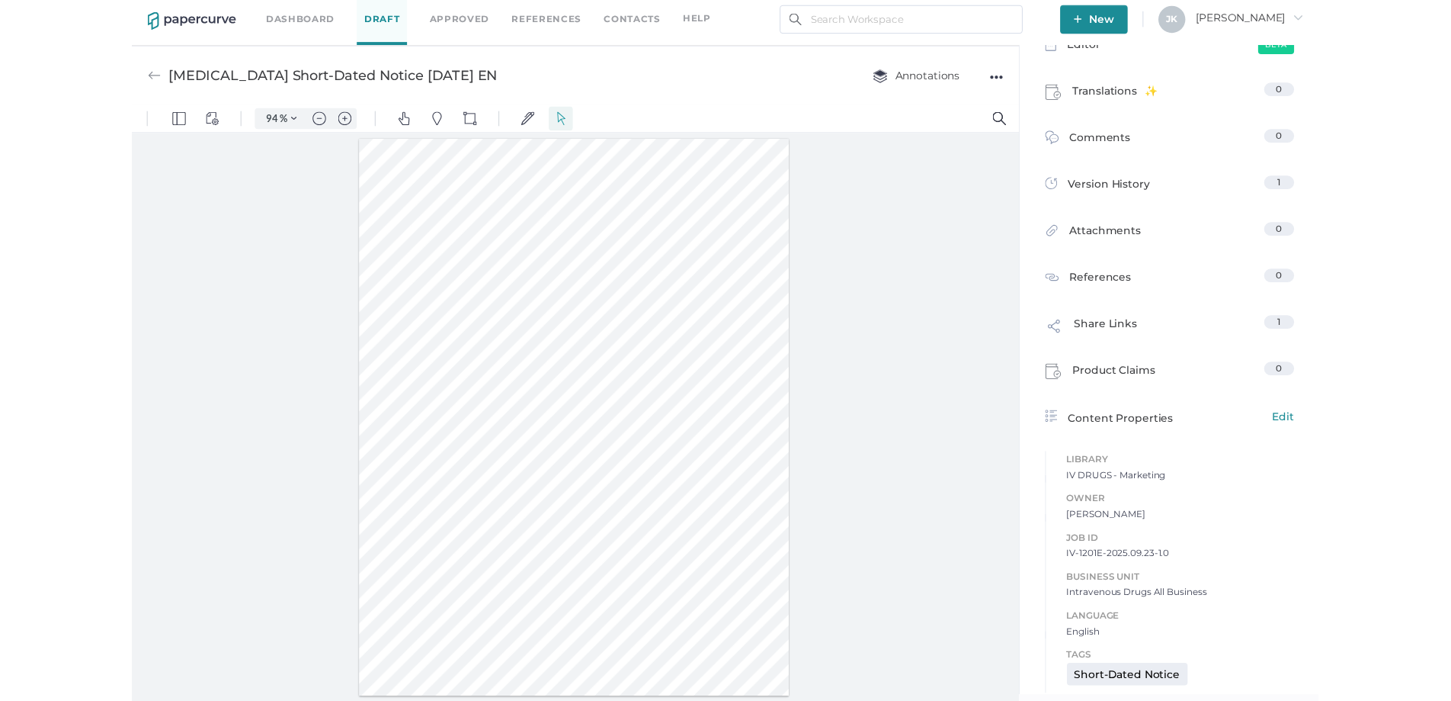
scroll to position [144, 0]
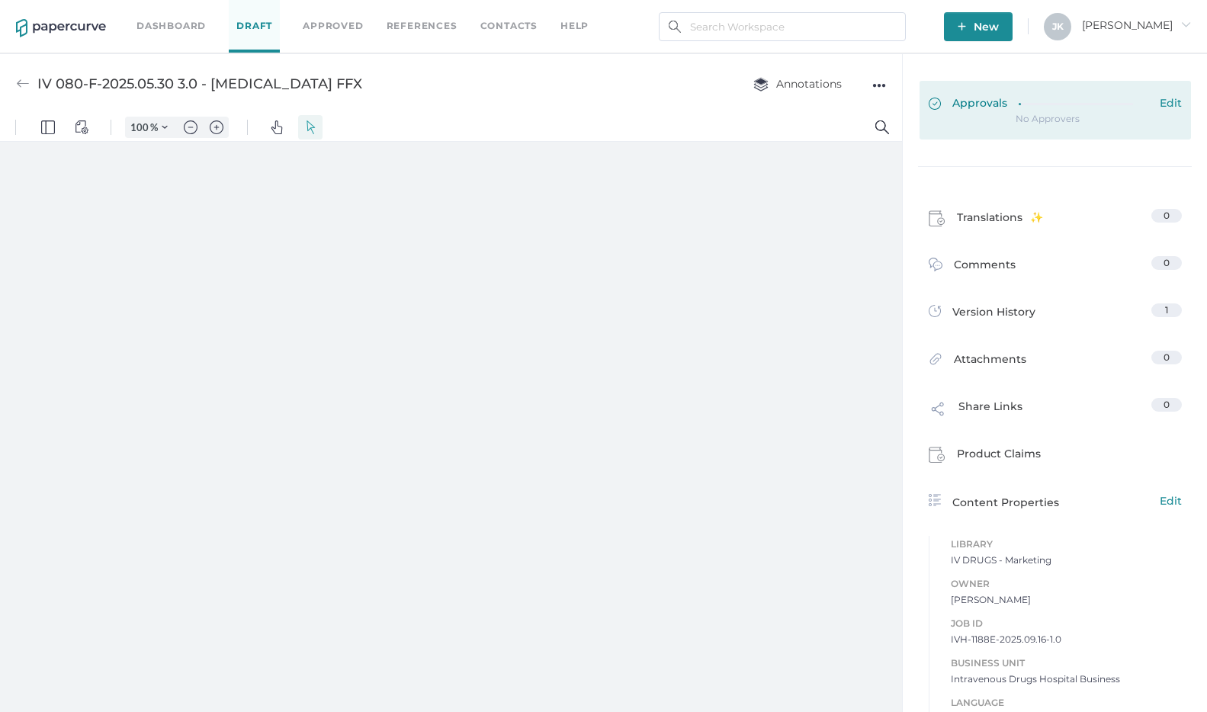
type input "94"
click at [1027, 107] on div at bounding box center [1083, 101] width 130 height 11
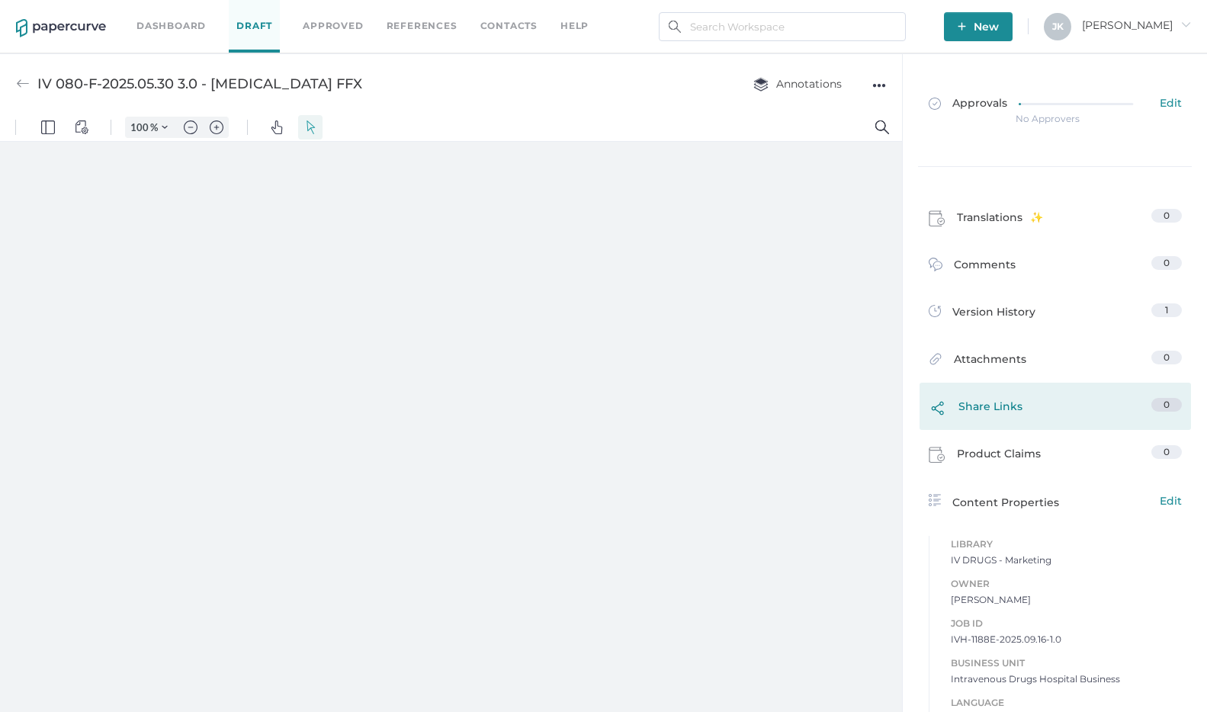
type input "94"
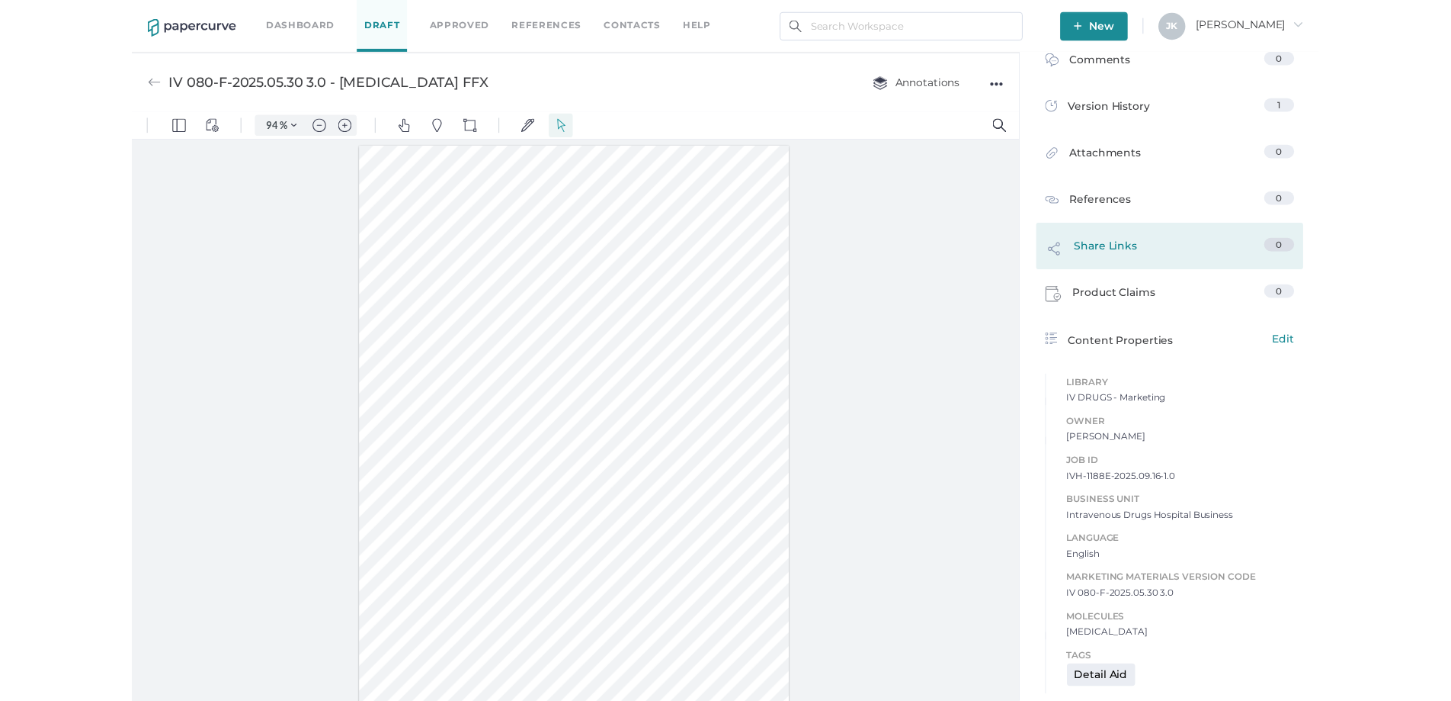
scroll to position [7, 0]
